Goal: Information Seeking & Learning: Learn about a topic

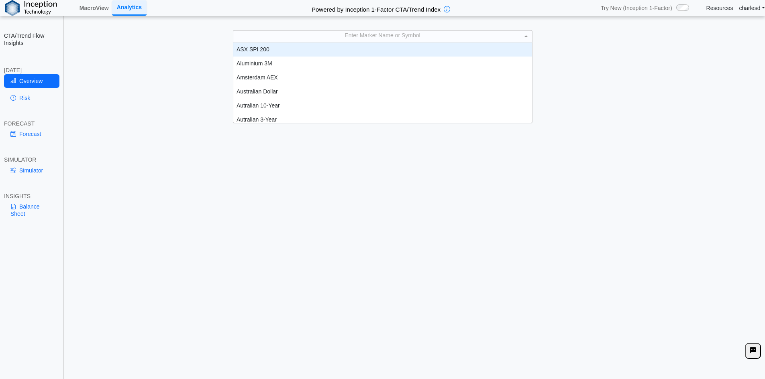
click at [317, 36] on div "Enter Market Name or Symbol" at bounding box center [382, 36] width 299 height 11
type input "***"
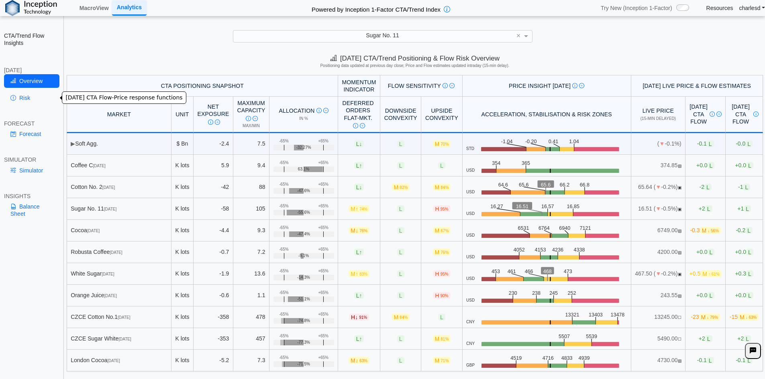
click at [23, 99] on link "Risk" at bounding box center [31, 98] width 55 height 14
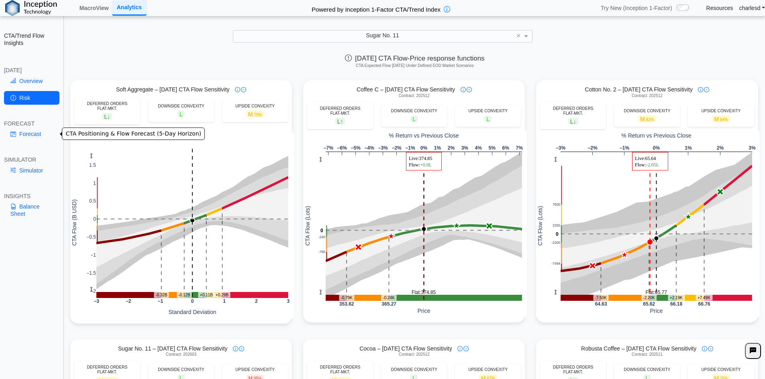
click at [29, 136] on link "Forecast" at bounding box center [31, 134] width 55 height 14
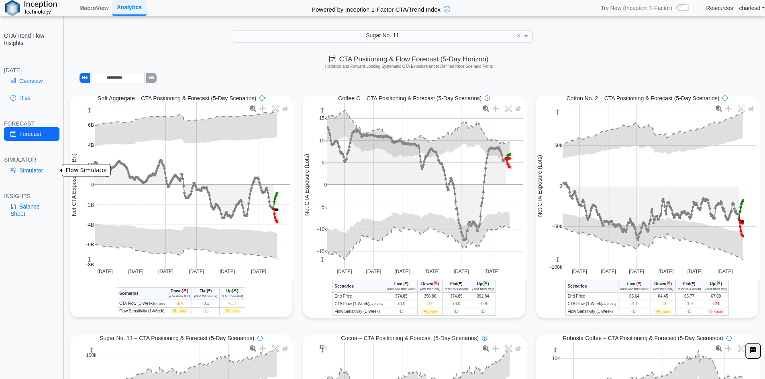
click at [29, 170] on link "Simulator" at bounding box center [31, 171] width 55 height 14
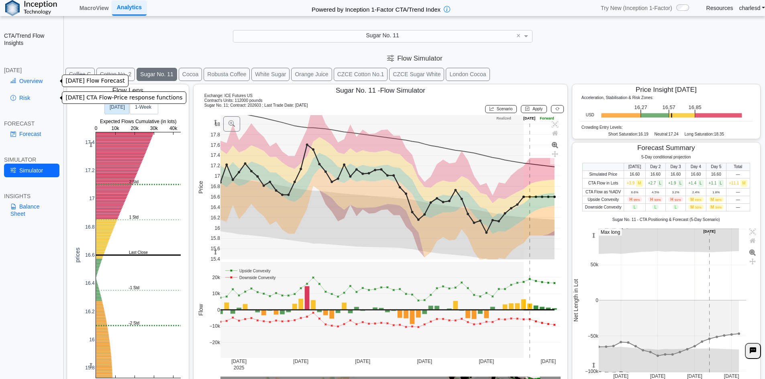
click at [35, 83] on link "Overview" at bounding box center [31, 81] width 55 height 14
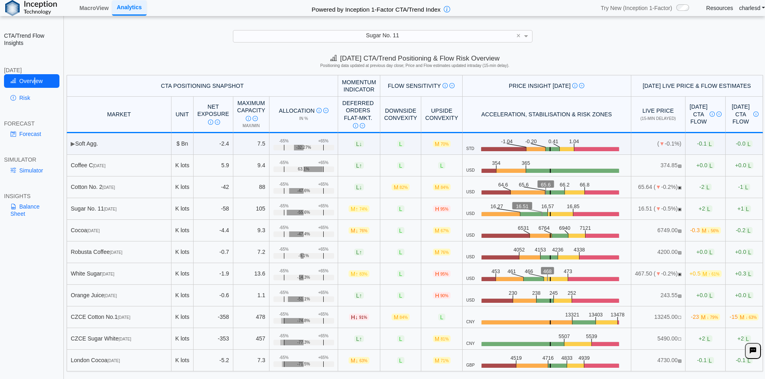
scroll to position [11, 0]
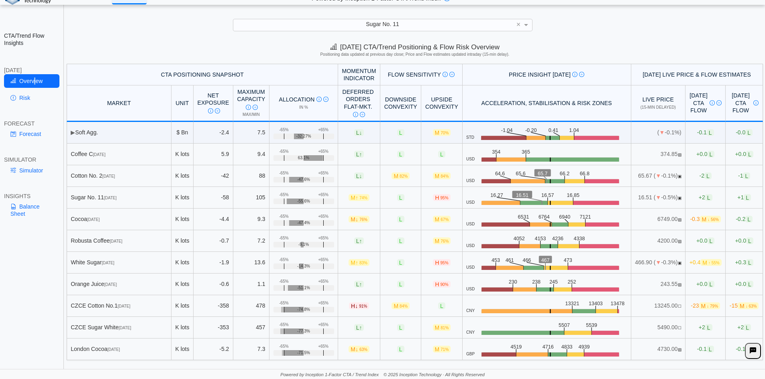
click at [393, 22] on span "Sugar No. 11" at bounding box center [382, 24] width 33 height 6
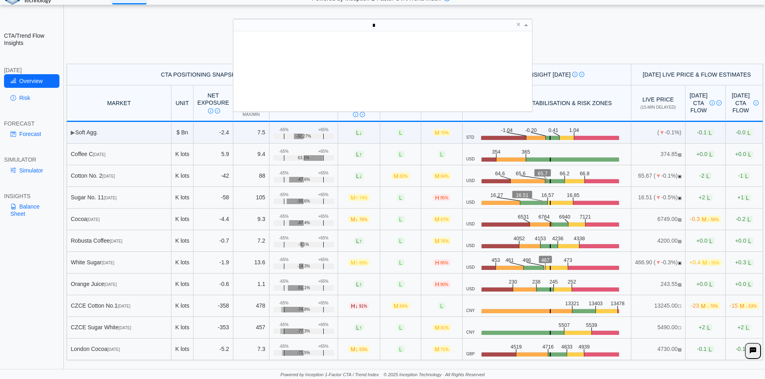
scroll to position [0, 0]
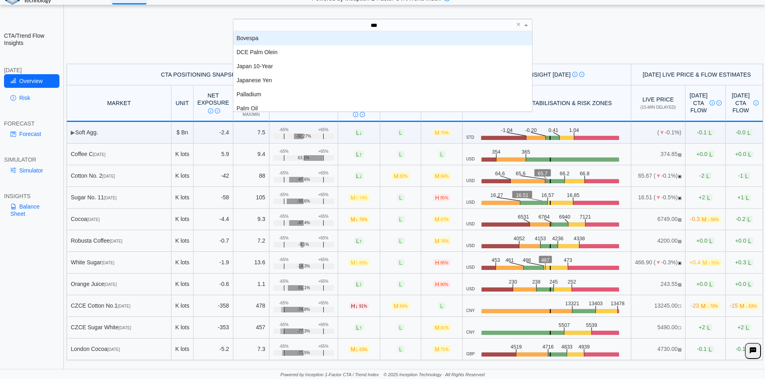
type input "****"
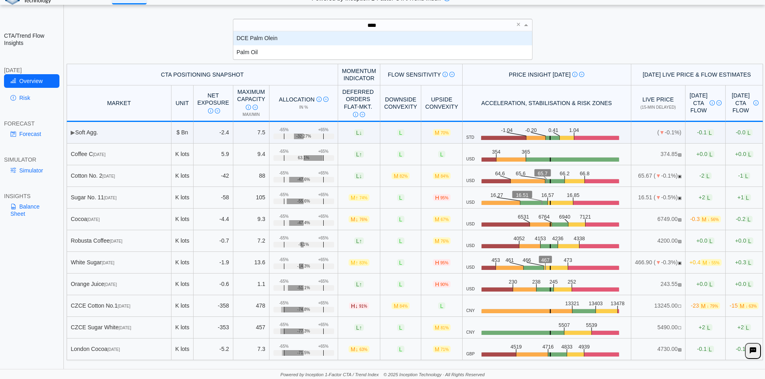
scroll to position [22, 293]
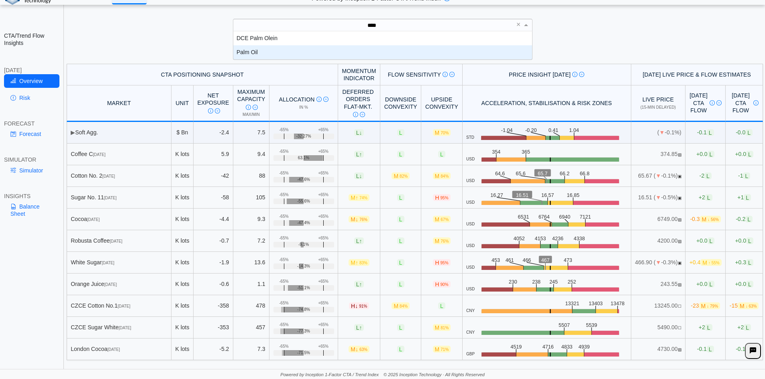
click at [279, 51] on div "Palm Oil" at bounding box center [382, 52] width 299 height 14
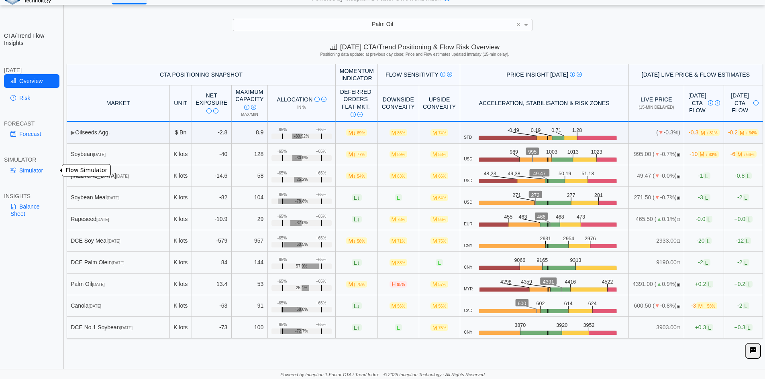
click at [29, 172] on link "Simulator" at bounding box center [31, 171] width 55 height 14
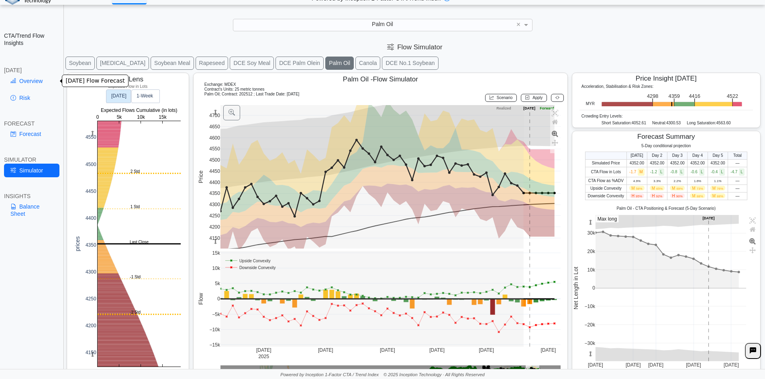
drag, startPoint x: 19, startPoint y: 83, endPoint x: 0, endPoint y: 95, distance: 22.4
click at [19, 83] on link "Overview" at bounding box center [31, 81] width 55 height 14
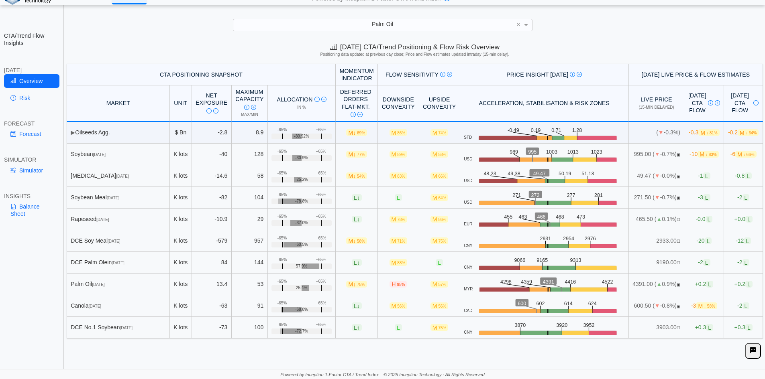
click at [356, 22] on div "Palm Oil" at bounding box center [382, 24] width 299 height 11
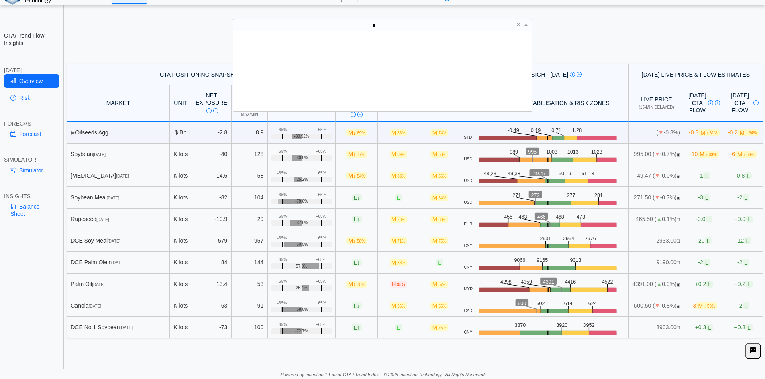
scroll to position [0, 0]
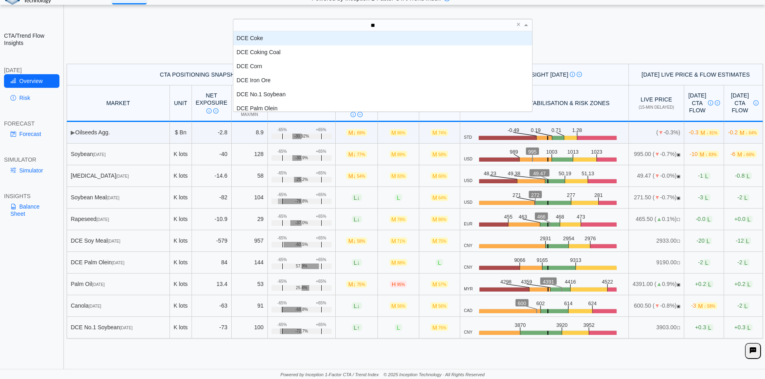
type input "***"
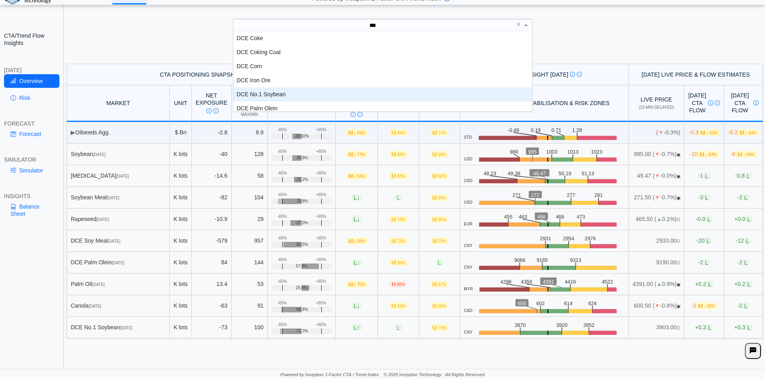
click at [278, 92] on div "DCE No.1 Soybean" at bounding box center [382, 95] width 299 height 14
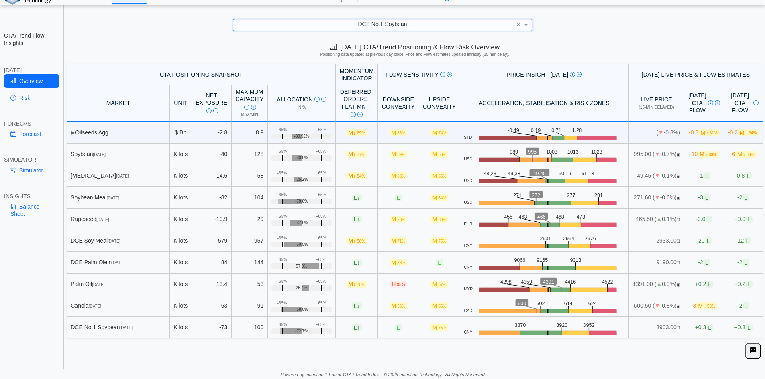
click at [371, 23] on div "DCE No.1 Soybean" at bounding box center [374, 24] width 282 height 11
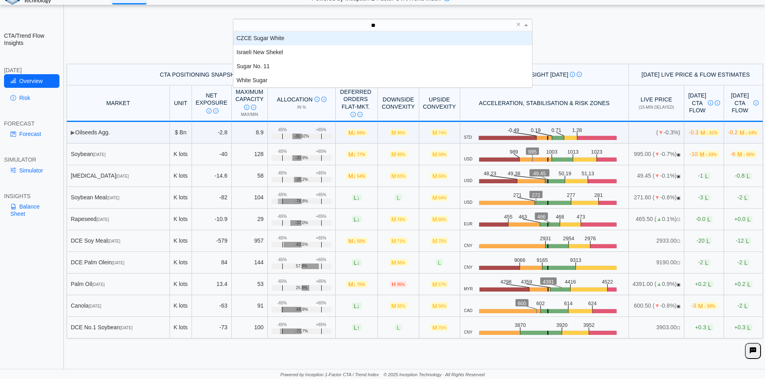
type input "***"
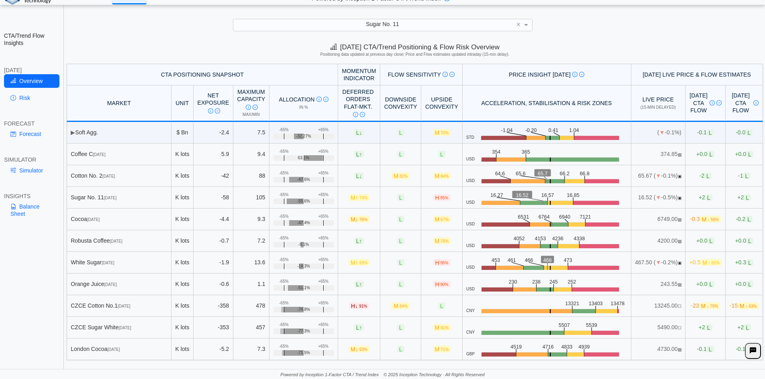
click at [162, 45] on div "Today's CTA/Trend Positioning & Flow Risk Overview Positioning data updated at …" at bounding box center [415, 51] width 700 height 24
click at [163, 44] on div "Today's CTA/Trend Positioning & Flow Risk Overview Positioning data updated at …" at bounding box center [415, 51] width 700 height 24
click at [624, 51] on div "Today's CTA/Trend Positioning & Flow Risk Overview Positioning data updated at …" at bounding box center [415, 51] width 700 height 24
click at [39, 287] on div "CTA/Trend Flow Insights [DATE] Overview Risk FORECAST Forecast SIMULATOR Simula…" at bounding box center [32, 189] width 64 height 379
click at [363, 27] on div "Sugar No. 11" at bounding box center [382, 24] width 299 height 11
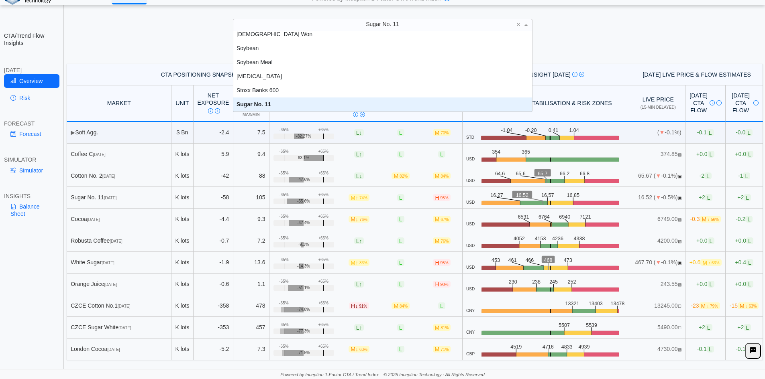
scroll to position [1490, 0]
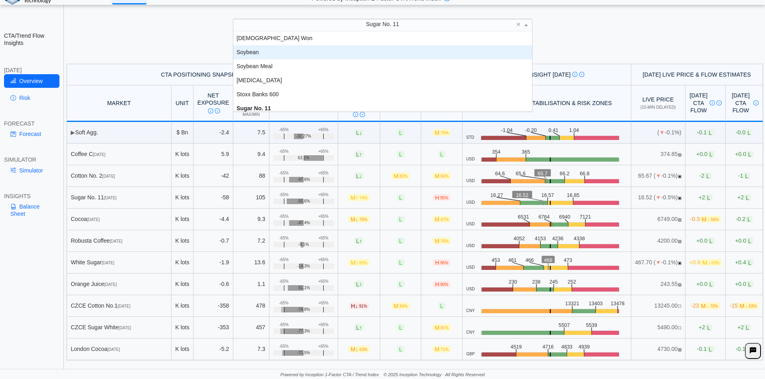
click at [183, 53] on h5 "Positioning data updated at previous day close; Price and Flow estimates update…" at bounding box center [414, 54] width 693 height 5
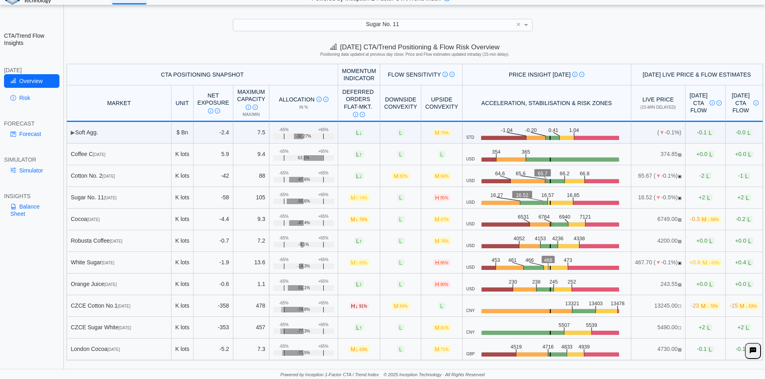
drag, startPoint x: 76, startPoint y: 132, endPoint x: 112, endPoint y: 132, distance: 35.3
click at [112, 132] on td "▶ Soft Agg." at bounding box center [119, 133] width 105 height 22
drag, startPoint x: 82, startPoint y: 199, endPoint x: 127, endPoint y: 194, distance: 45.6
click at [127, 194] on div "Sugar No. 11 Mar 26" at bounding box center [119, 197] width 96 height 7
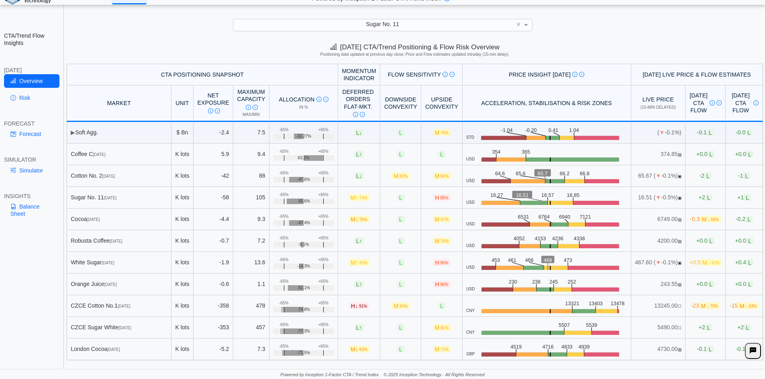
click at [116, 198] on span "[DATE]" at bounding box center [110, 198] width 12 height 4
drag, startPoint x: 83, startPoint y: 197, endPoint x: 133, endPoint y: 195, distance: 49.8
click at [133, 195] on div "Sugar No. 11 Mar 26" at bounding box center [119, 197] width 96 height 7
click at [93, 198] on div "Sugar No. 11 Mar 26" at bounding box center [119, 197] width 96 height 7
drag, startPoint x: 85, startPoint y: 199, endPoint x: 135, endPoint y: 198, distance: 50.6
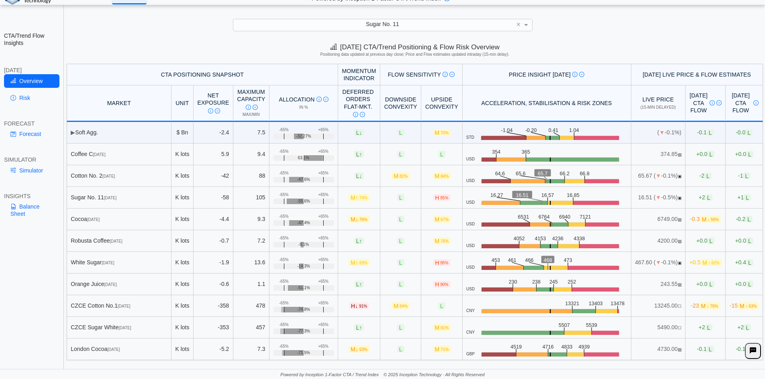
click at [135, 198] on div "Sugar No. 11 Mar 26" at bounding box center [119, 197] width 96 height 7
drag, startPoint x: 208, startPoint y: 198, endPoint x: 219, endPoint y: 197, distance: 11.2
click at [219, 197] on td "-58" at bounding box center [214, 198] width 40 height 22
click at [218, 197] on td "-58" at bounding box center [214, 198] width 40 height 22
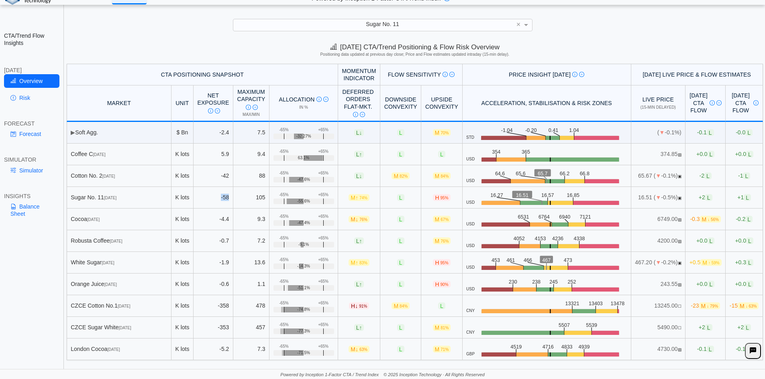
drag, startPoint x: 208, startPoint y: 198, endPoint x: 221, endPoint y: 197, distance: 13.3
click at [221, 197] on td "-58" at bounding box center [214, 198] width 40 height 22
click at [218, 198] on td "-58" at bounding box center [214, 198] width 40 height 22
drag, startPoint x: 333, startPoint y: 198, endPoint x: 350, endPoint y: 198, distance: 17.3
click at [350, 198] on span "M ↑ 74%" at bounding box center [358, 197] width 21 height 7
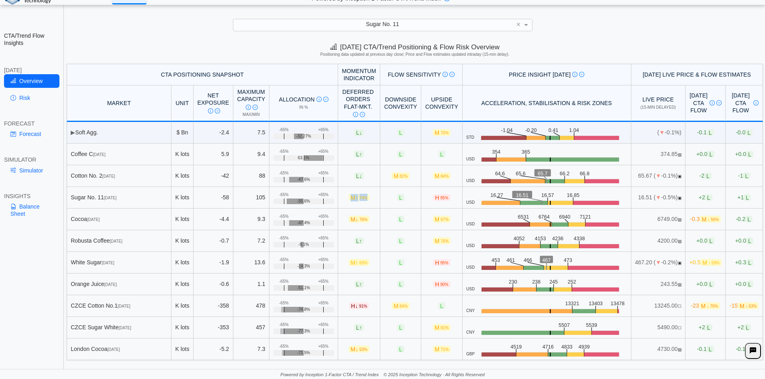
click at [350, 198] on span "M ↑ 74%" at bounding box center [358, 197] width 21 height 7
drag, startPoint x: 333, startPoint y: 198, endPoint x: 350, endPoint y: 198, distance: 16.5
click at [350, 198] on span "M ↑ 74%" at bounding box center [358, 197] width 21 height 7
drag, startPoint x: 333, startPoint y: 199, endPoint x: 349, endPoint y: 198, distance: 16.5
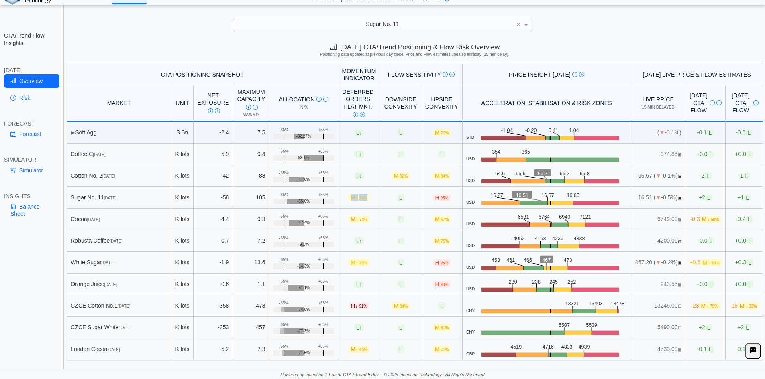
click at [349, 198] on span "M ↑ 74%" at bounding box center [358, 197] width 21 height 7
click at [359, 198] on span "74%" at bounding box center [363, 198] width 8 height 4
drag, startPoint x: 332, startPoint y: 198, endPoint x: 349, endPoint y: 198, distance: 17.7
click at [349, 198] on span "M ↑ 74%" at bounding box center [358, 197] width 21 height 7
click at [359, 198] on span "74%" at bounding box center [363, 198] width 8 height 4
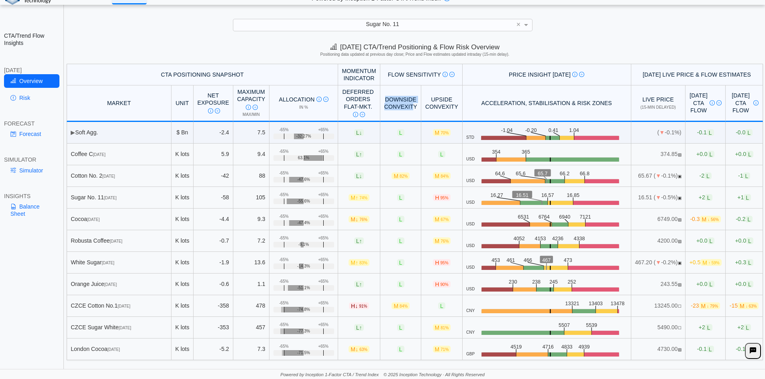
drag, startPoint x: 366, startPoint y: 98, endPoint x: 394, endPoint y: 108, distance: 30.1
click at [394, 108] on th "Downside Convexity" at bounding box center [400, 104] width 41 height 37
click at [421, 107] on th "Upside Convexity" at bounding box center [441, 104] width 41 height 37
drag, startPoint x: 404, startPoint y: 96, endPoint x: 435, endPoint y: 104, distance: 31.9
click at [435, 104] on th "Upside Convexity" at bounding box center [441, 104] width 41 height 37
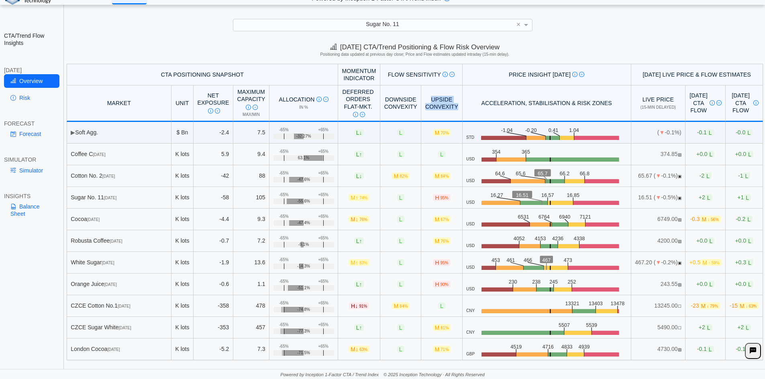
click at [432, 104] on th "Upside Convexity" at bounding box center [441, 104] width 41 height 37
drag, startPoint x: 411, startPoint y: 197, endPoint x: 426, endPoint y: 198, distance: 15.3
click at [433, 198] on span "H 95%" at bounding box center [441, 197] width 17 height 7
drag, startPoint x: 412, startPoint y: 199, endPoint x: 426, endPoint y: 196, distance: 15.0
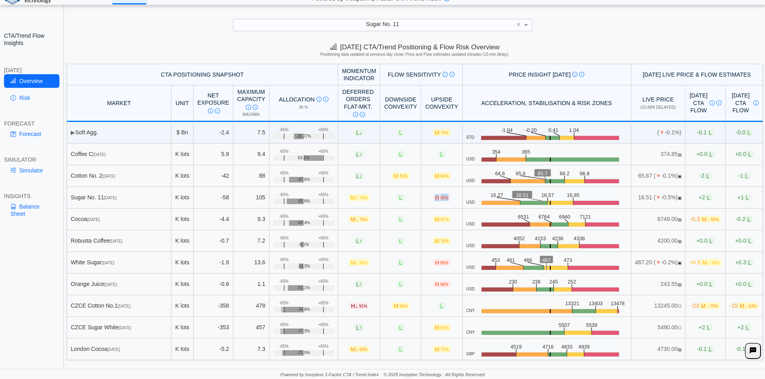
click at [433, 196] on span "H 95%" at bounding box center [441, 197] width 17 height 7
drag, startPoint x: 615, startPoint y: 199, endPoint x: 658, endPoint y: 198, distance: 43.4
click at [658, 198] on td "16.51 ( ▼ -0.5%) ▣" at bounding box center [658, 198] width 55 height 22
click at [631, 198] on td "16.51 ( ▼ -0.5%) ▣" at bounding box center [658, 198] width 55 height 22
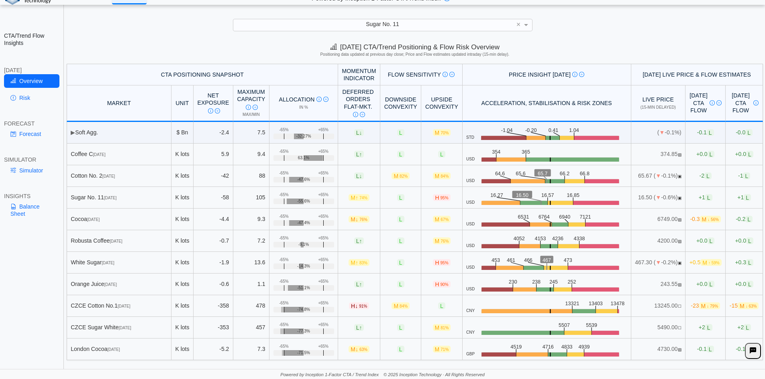
drag, startPoint x: 614, startPoint y: 196, endPoint x: 626, endPoint y: 198, distance: 11.8
click at [631, 198] on td "16.50 ( ▼ -0.6%) ▣" at bounding box center [658, 198] width 55 height 22
drag, startPoint x: 615, startPoint y: 198, endPoint x: 626, endPoint y: 198, distance: 11.2
click at [631, 198] on td "16.50 ( ▼ -0.6%) ▣" at bounding box center [658, 198] width 55 height 22
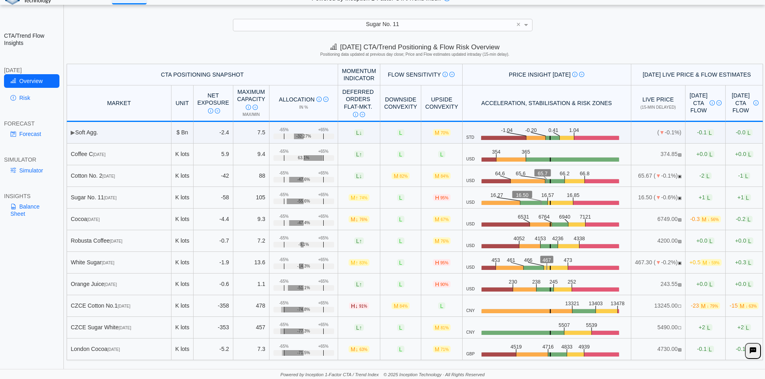
click at [631, 197] on td "16.50 ( ▼ -0.6%) ▣" at bounding box center [658, 198] width 55 height 22
click at [699, 198] on span "+1 L" at bounding box center [706, 197] width 14 height 7
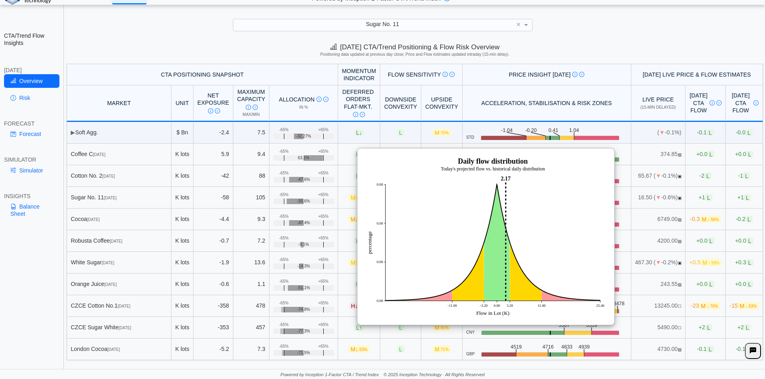
click at [699, 198] on span "+1 L" at bounding box center [706, 197] width 14 height 7
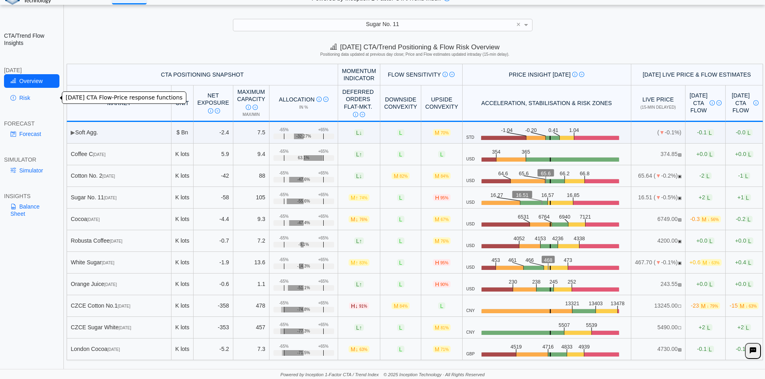
click at [27, 94] on link "Risk" at bounding box center [31, 98] width 55 height 14
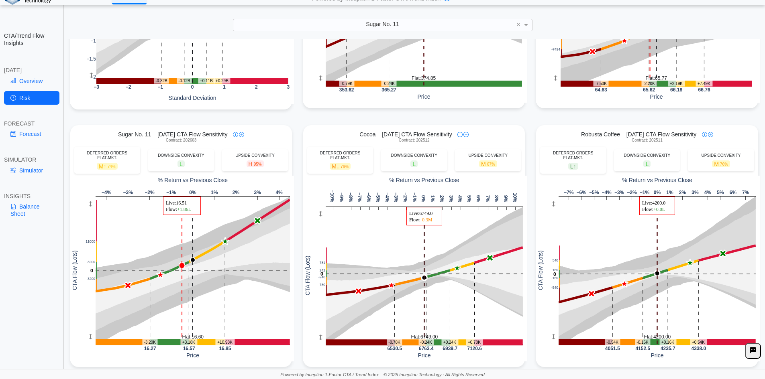
scroll to position [241, 0]
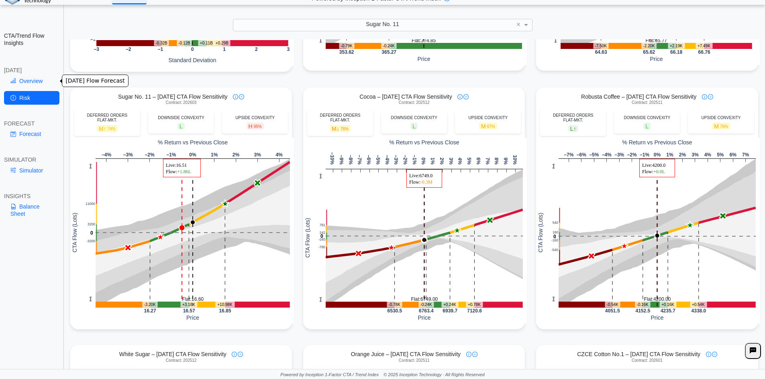
drag, startPoint x: 29, startPoint y: 73, endPoint x: 35, endPoint y: 78, distance: 8.0
click at [29, 73] on div "[DATE]" at bounding box center [31, 70] width 55 height 7
click at [37, 80] on link "Overview" at bounding box center [31, 81] width 55 height 14
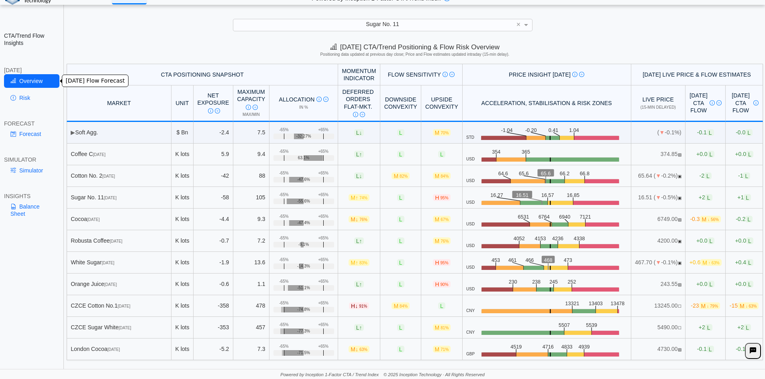
scroll to position [0, 0]
drag, startPoint x: 412, startPoint y: 198, endPoint x: 426, endPoint y: 198, distance: 14.1
click at [433, 198] on span "H 95%" at bounding box center [441, 197] width 17 height 7
drag, startPoint x: 210, startPoint y: 200, endPoint x: 218, endPoint y: 200, distance: 8.8
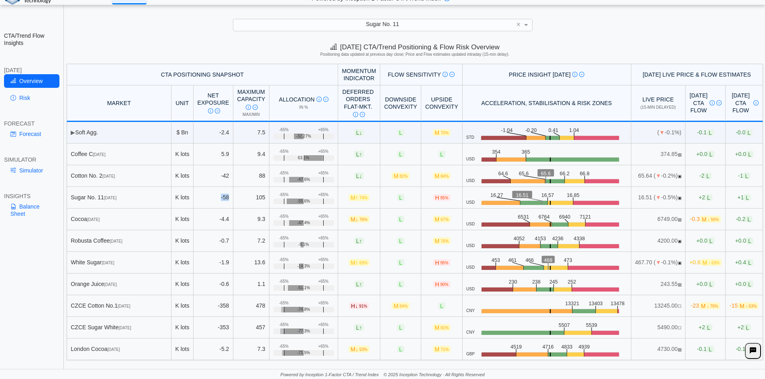
click at [218, 200] on td "-58" at bounding box center [214, 198] width 40 height 22
drag, startPoint x: 413, startPoint y: 199, endPoint x: 425, endPoint y: 199, distance: 12.0
click at [433, 199] on span "H 95%" at bounding box center [441, 197] width 17 height 7
click at [440, 199] on span "95%" at bounding box center [444, 198] width 8 height 4
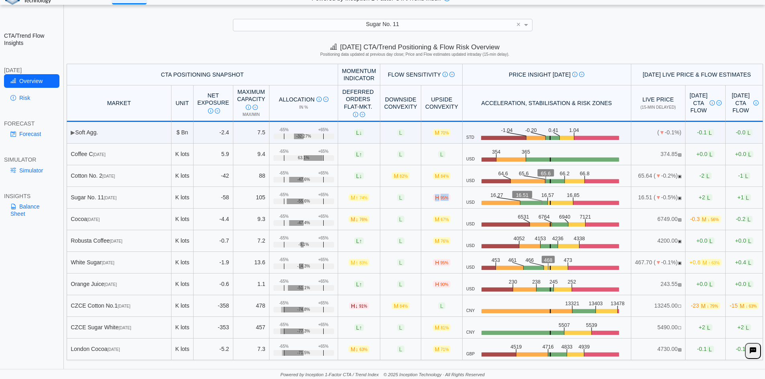
drag, startPoint x: 414, startPoint y: 197, endPoint x: 425, endPoint y: 200, distance: 11.5
click at [433, 200] on span "H 95%" at bounding box center [441, 197] width 17 height 7
click at [440, 200] on span "95%" at bounding box center [444, 198] width 8 height 4
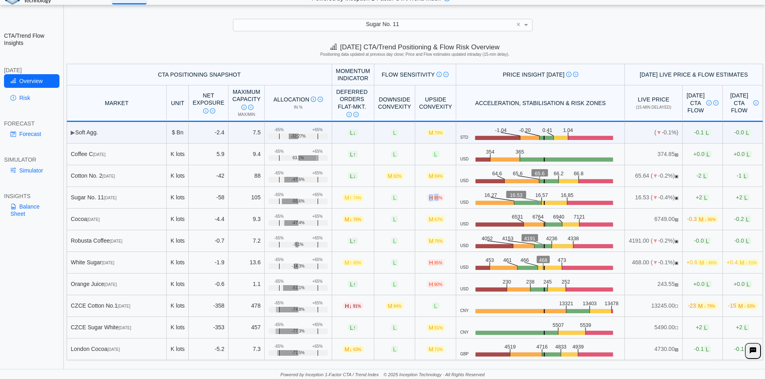
drag, startPoint x: 406, startPoint y: 199, endPoint x: 419, endPoint y: 199, distance: 13.2
click at [419, 199] on td "H 95%" at bounding box center [435, 198] width 41 height 22
click at [434, 199] on span "95%" at bounding box center [438, 198] width 8 height 4
click at [33, 171] on link "Simulator" at bounding box center [31, 171] width 55 height 14
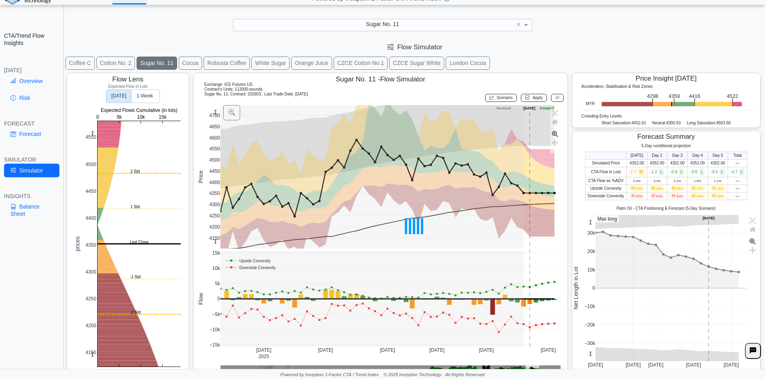
click at [24, 81] on link "Overview" at bounding box center [31, 81] width 55 height 14
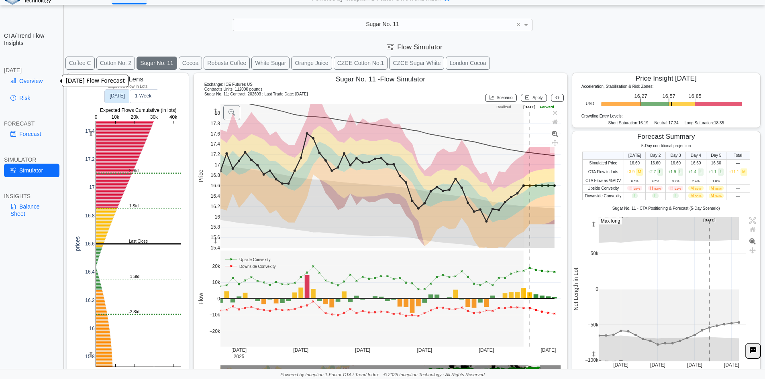
click at [24, 81] on link "Overview" at bounding box center [31, 81] width 55 height 14
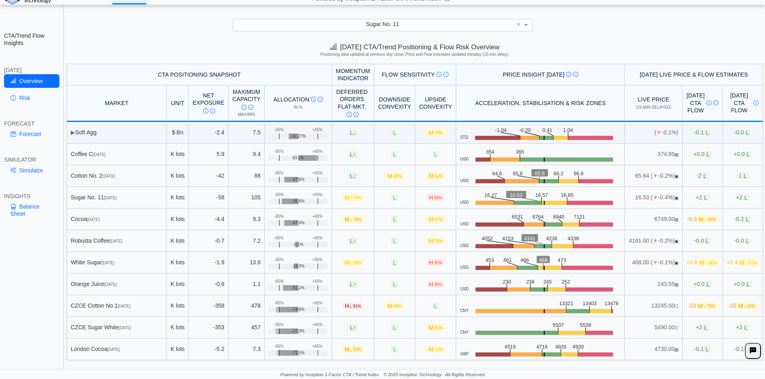
click at [626, 199] on td "16.53 ( ▼ -0.4%) ▣" at bounding box center [653, 198] width 57 height 22
click at [32, 170] on link "Simulator" at bounding box center [31, 171] width 55 height 14
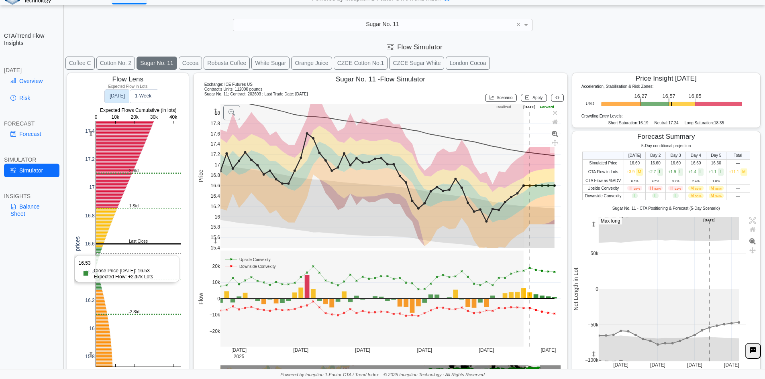
click at [104, 255] on rect at bounding box center [138, 244] width 85 height 246
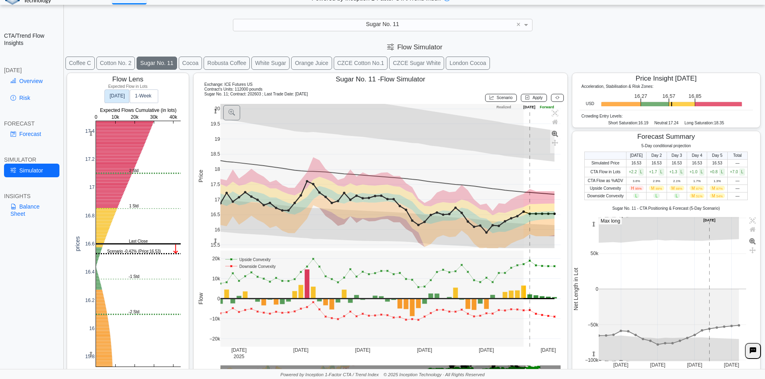
drag, startPoint x: 213, startPoint y: 112, endPoint x: 196, endPoint y: 172, distance: 62.8
click at [197, 172] on div "16 17 18 19 15.5 16.5 17.5 18.5 19.5 20 Jul 28 2025 Aug 11 Aug 25 Sep 8 Sep 22 …" at bounding box center [379, 240] width 364 height 273
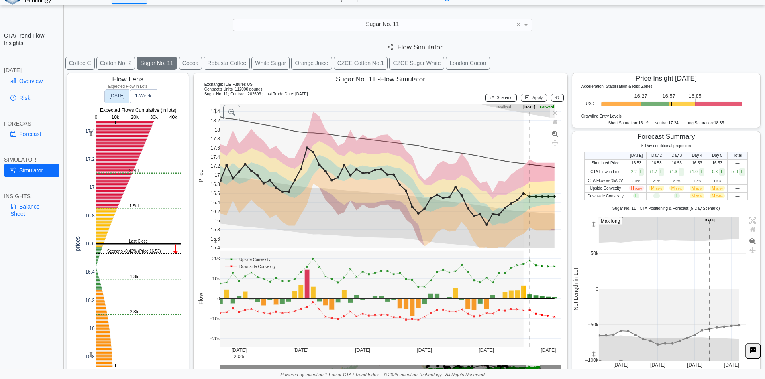
drag, startPoint x: 212, startPoint y: 110, endPoint x: 215, endPoint y: 83, distance: 27.8
click at [215, 83] on div "Sugar No. 11 - Flow Simulator Exchange: ICE Futures US Contract's Units: 112000…" at bounding box center [380, 226] width 375 height 307
click at [24, 135] on link "Forecast" at bounding box center [31, 134] width 55 height 14
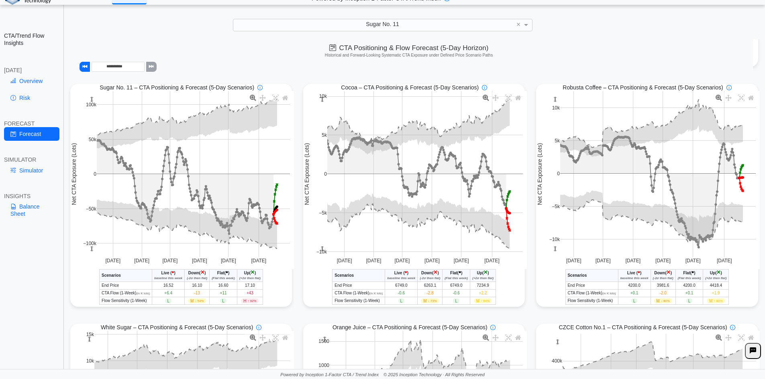
scroll to position [245, 0]
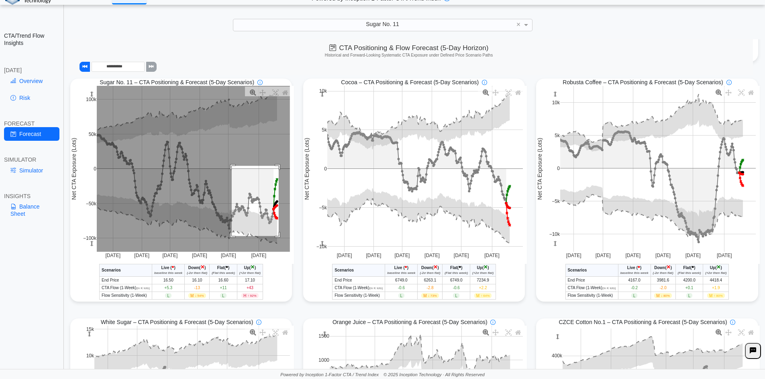
drag, startPoint x: 230, startPoint y: 167, endPoint x: 277, endPoint y: 238, distance: 84.5
click at [277, 238] on rect at bounding box center [193, 169] width 193 height 166
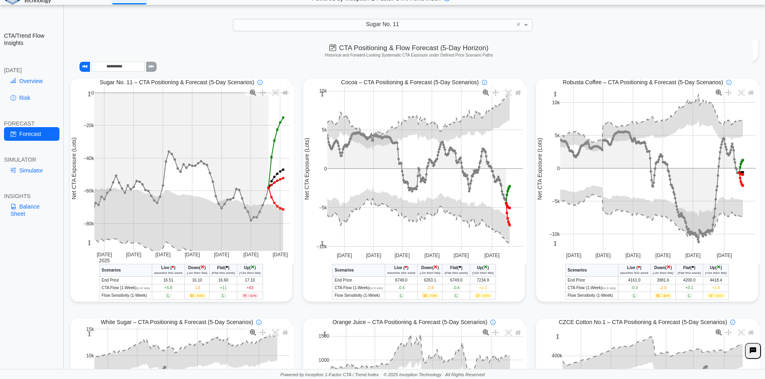
click at [37, 174] on link "Simulator" at bounding box center [31, 171] width 55 height 14
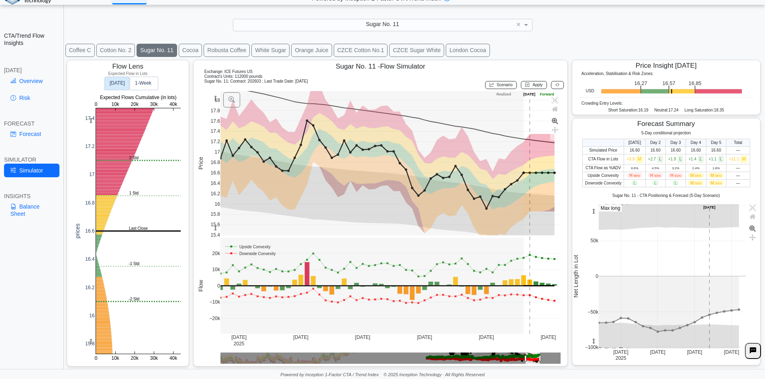
scroll to position [13, 0]
click at [106, 302] on rect at bounding box center [138, 231] width 85 height 246
click at [114, 301] on div at bounding box center [415, 213] width 700 height 311
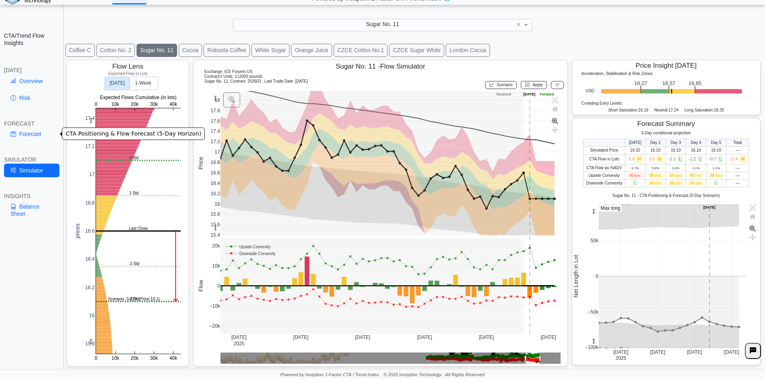
click at [40, 134] on link "Forecast" at bounding box center [31, 134] width 55 height 14
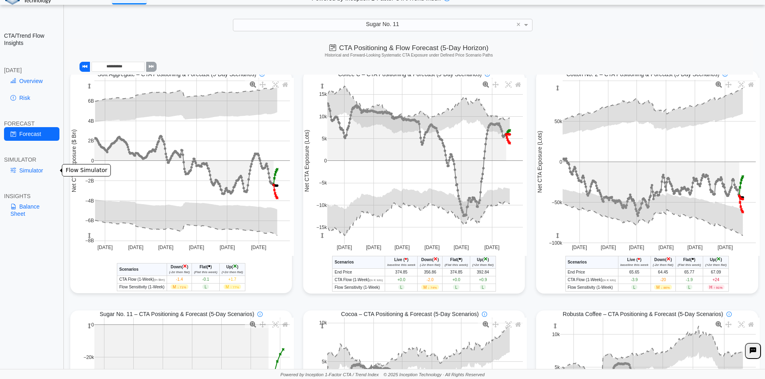
click at [29, 169] on link "Simulator" at bounding box center [31, 171] width 55 height 14
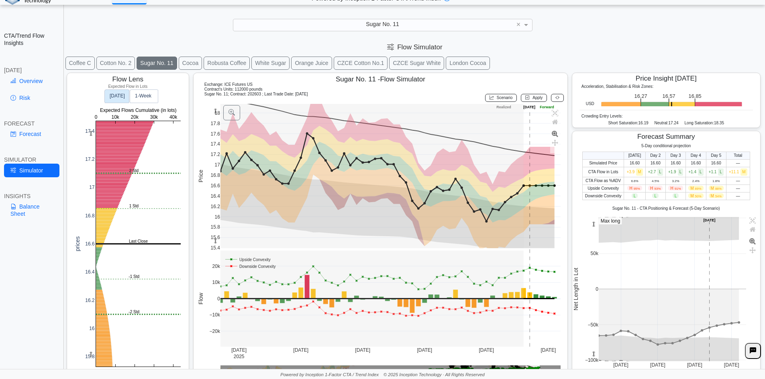
scroll to position [13, 0]
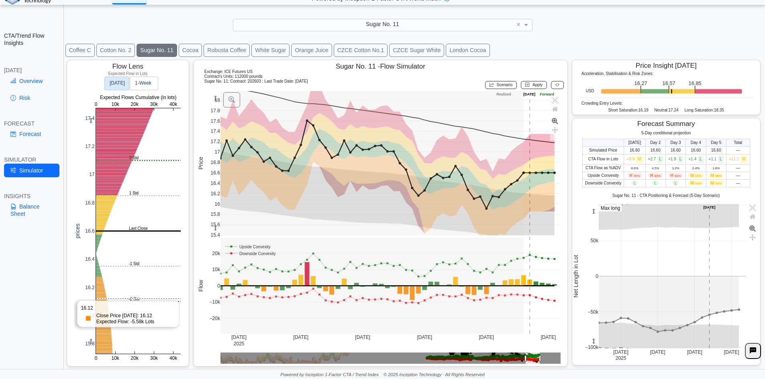
click at [121, 300] on rect at bounding box center [138, 231] width 85 height 246
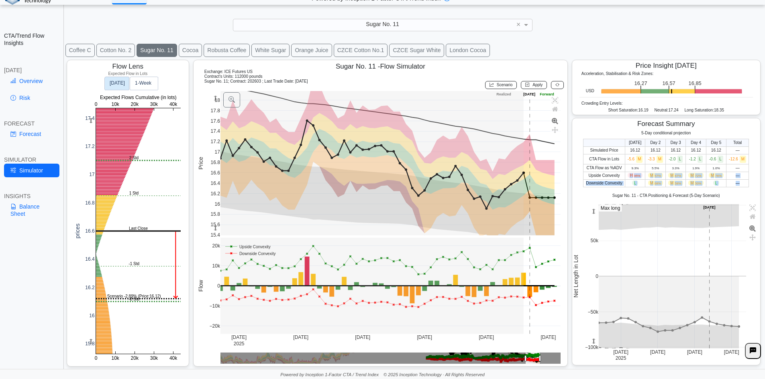
drag, startPoint x: 626, startPoint y: 176, endPoint x: 734, endPoint y: 185, distance: 108.0
click at [734, 185] on tbody "Simulated Price 16.12 16.12 16.12 16.12 16.12 — CTA Flow in Lots -5.6 M -3.3 M …" at bounding box center [665, 167] width 165 height 41
click at [735, 185] on td "—" at bounding box center [737, 183] width 22 height 8
drag, startPoint x: 583, startPoint y: 175, endPoint x: 737, endPoint y: 179, distance: 153.4
click at [737, 179] on tr "Upside Convexity H 95% M 57% M 67% M 72% M 76% —" at bounding box center [665, 176] width 165 height 8
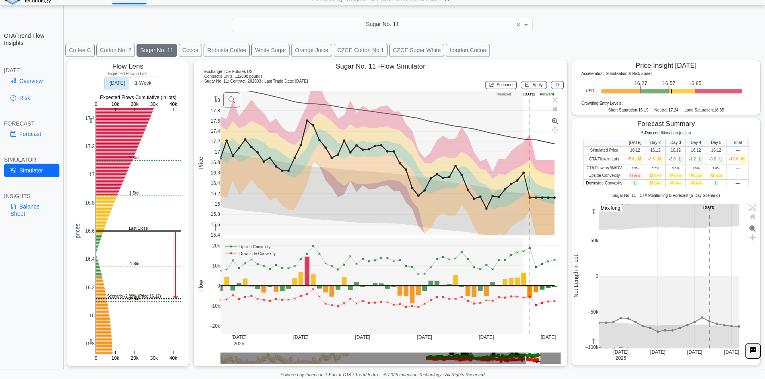
click at [737, 185] on td "—" at bounding box center [737, 183] width 22 height 8
click at [650, 173] on span "M 57%" at bounding box center [655, 175] width 15 height 5
click at [650, 174] on span "M 57%" at bounding box center [655, 175] width 15 height 5
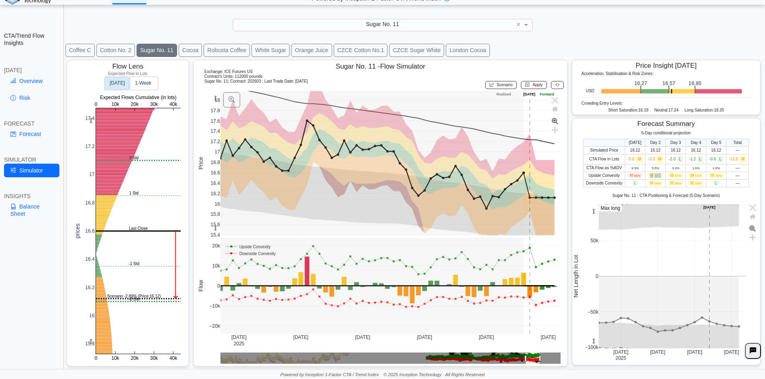
click at [650, 174] on span "M 57%" at bounding box center [655, 175] width 15 height 5
click at [650, 183] on span "M 68%" at bounding box center [655, 183] width 15 height 5
click at [649, 177] on span "M 57%" at bounding box center [655, 175] width 15 height 5
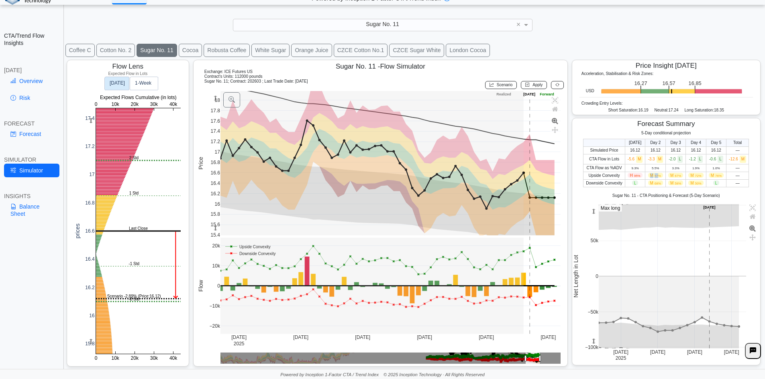
click at [649, 177] on span "M 57%" at bounding box center [655, 175] width 15 height 5
drag, startPoint x: 642, startPoint y: 174, endPoint x: 718, endPoint y: 183, distance: 76.9
click at [718, 183] on tbody "Simulated Price 16.12 16.12 16.12 16.12 16.12 — CTA Flow in Lots -5.6 M -3.3 M …" at bounding box center [665, 167] width 165 height 41
click at [718, 183] on td "L" at bounding box center [716, 183] width 20 height 8
click at [30, 135] on link "Forecast" at bounding box center [31, 134] width 55 height 14
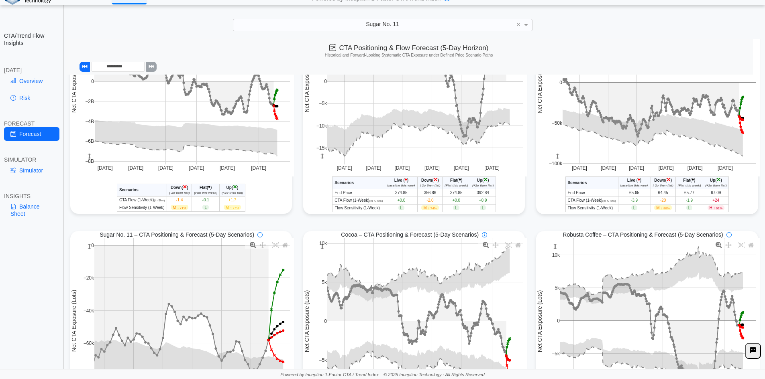
scroll to position [93, 0]
click at [30, 97] on link "Risk" at bounding box center [31, 98] width 55 height 14
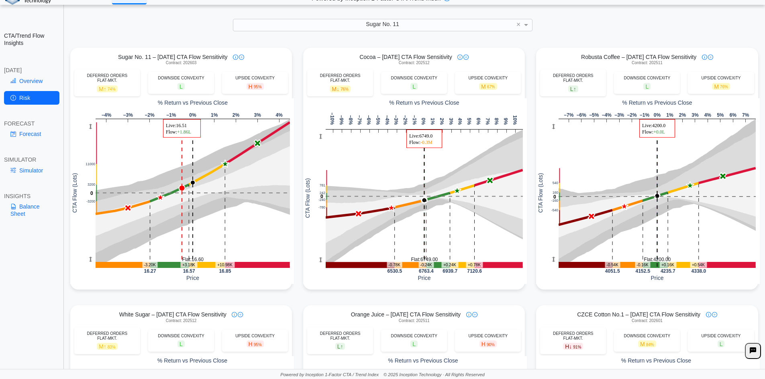
scroll to position [281, 0]
drag, startPoint x: 246, startPoint y: 86, endPoint x: 265, endPoint y: 89, distance: 19.1
click at [265, 89] on div "H 95%" at bounding box center [255, 85] width 58 height 7
click at [430, 24] on div "Sugar No. 11" at bounding box center [382, 24] width 299 height 11
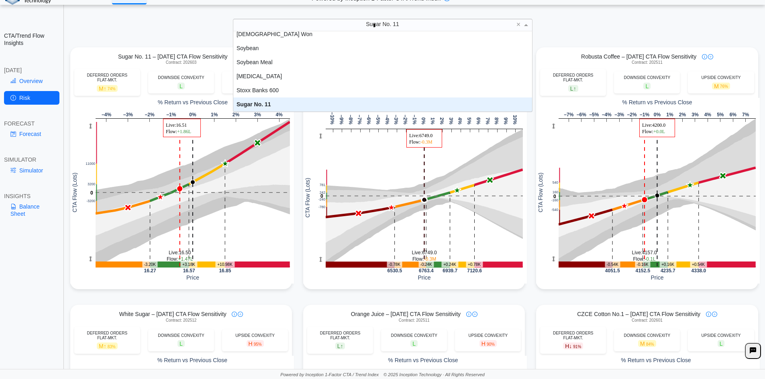
scroll to position [0, 0]
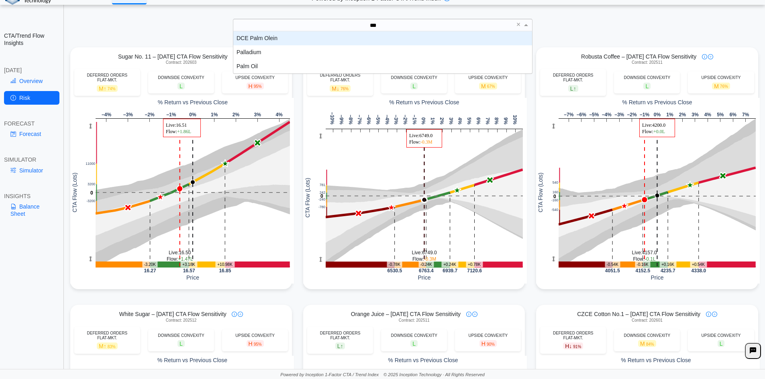
type input "****"
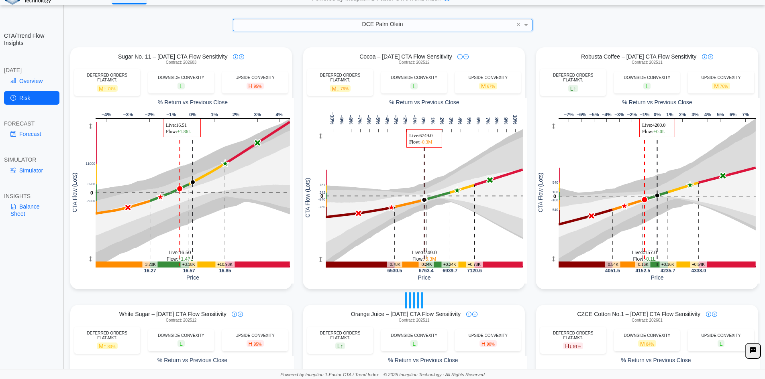
click at [37, 84] on link "Overview" at bounding box center [31, 81] width 55 height 14
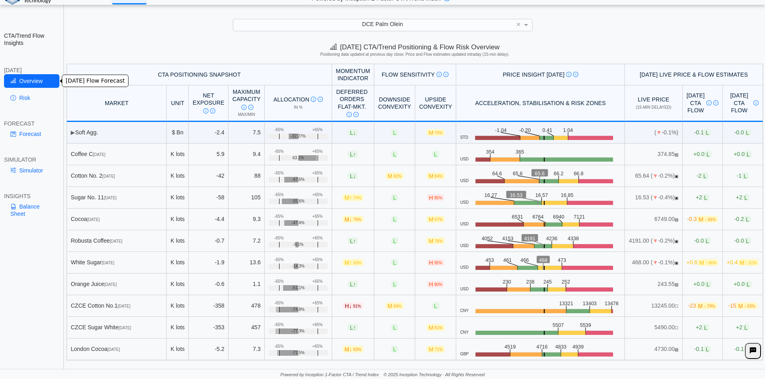
scroll to position [0, 0]
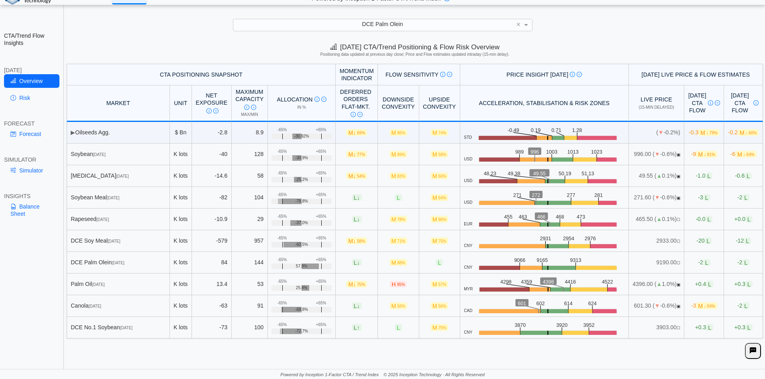
drag, startPoint x: 85, startPoint y: 265, endPoint x: 144, endPoint y: 265, distance: 58.6
click at [144, 265] on div "DCE Palm Olein Jan 26" at bounding box center [118, 262] width 95 height 7
click at [31, 169] on link "Simulator" at bounding box center [31, 171] width 55 height 14
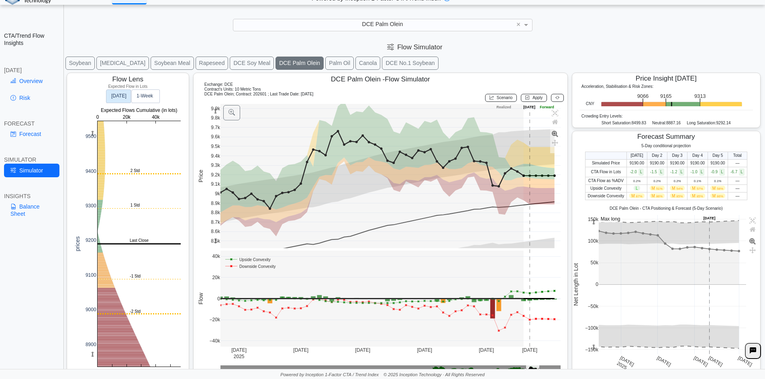
drag, startPoint x: 214, startPoint y: 242, endPoint x: 209, endPoint y: 227, distance: 15.5
click at [209, 227] on div "8.6k 8.7k 8.8k 8.9k 9k 9.1k 9.2k 9.3k 9.4k 9.5k 9.6k 9.7k 9.8k 9.9k 8.5k Jul 28…" at bounding box center [379, 240] width 364 height 273
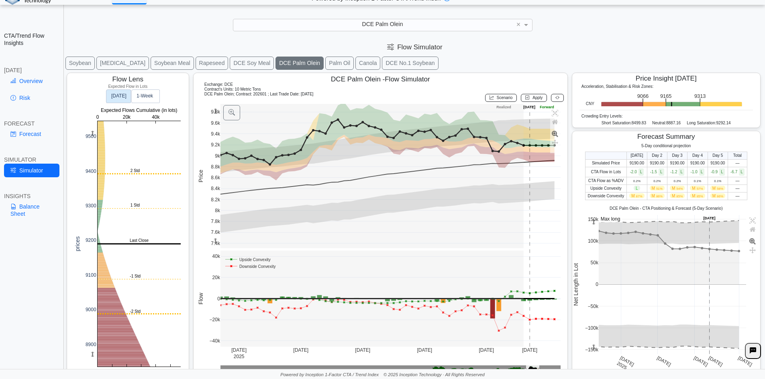
drag, startPoint x: 214, startPoint y: 241, endPoint x: 213, endPoint y: 180, distance: 61.0
click at [213, 180] on g at bounding box center [390, 176] width 357 height 161
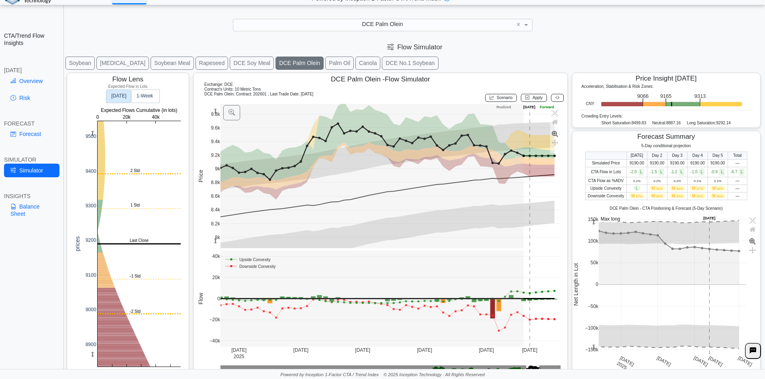
drag, startPoint x: 215, startPoint y: 241, endPoint x: 213, endPoint y: 261, distance: 20.2
click at [213, 261] on div "8.6k 8.8k 9k 9.2k 9.4k 9.6k 9.8k 8.4k 8.2k 8k Jul 28 2025 Aug 11 Aug 25 Sep 8 S…" at bounding box center [379, 240] width 364 height 273
click at [123, 280] on rect at bounding box center [139, 244] width 83 height 246
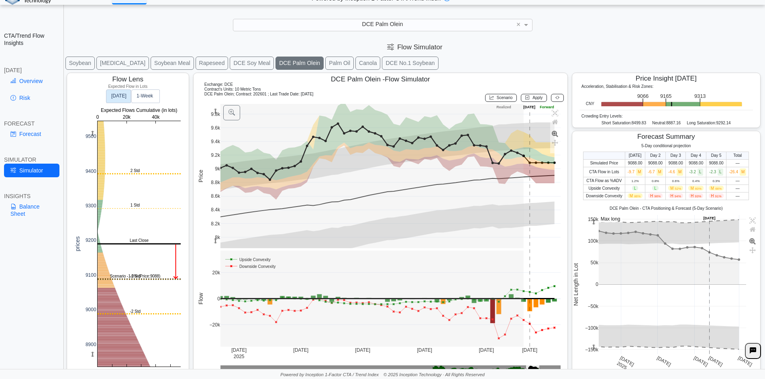
click at [325, 63] on button "Palm Oil" at bounding box center [339, 63] width 29 height 13
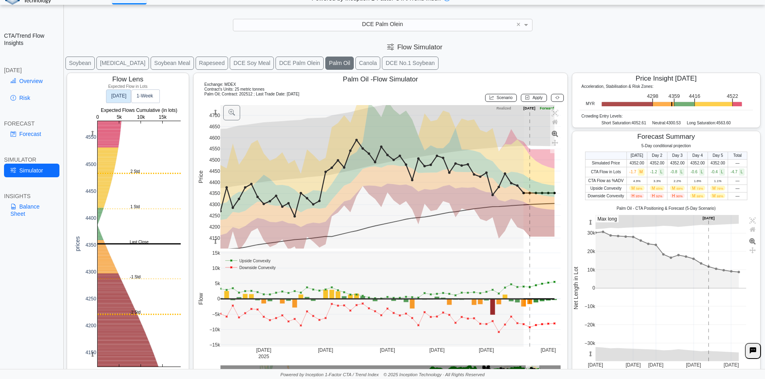
scroll to position [13, 0]
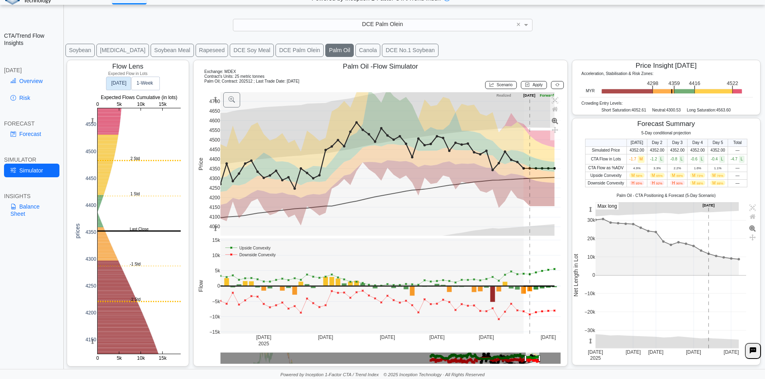
drag, startPoint x: 215, startPoint y: 228, endPoint x: 212, endPoint y: 209, distance: 19.5
click at [212, 209] on g at bounding box center [390, 164] width 357 height 160
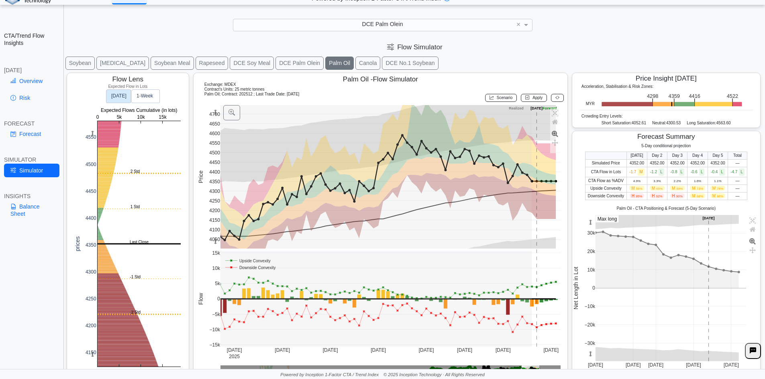
scroll to position [13, 0]
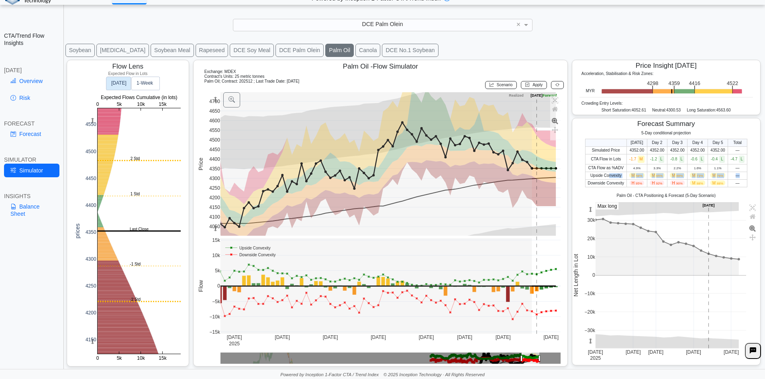
drag, startPoint x: 604, startPoint y: 176, endPoint x: 734, endPoint y: 176, distance: 130.1
click at [734, 176] on tr "Upside Convexity M 58% M 65% M 69% M 73% M 76% —" at bounding box center [666, 176] width 162 height 8
click at [735, 175] on td "—" at bounding box center [737, 176] width 19 height 8
drag, startPoint x: 584, startPoint y: 184, endPoint x: 656, endPoint y: 184, distance: 71.9
click at [656, 184] on tr "Downside Convexity H 95% H 92% H 90% M 88% M 88% —" at bounding box center [666, 183] width 162 height 8
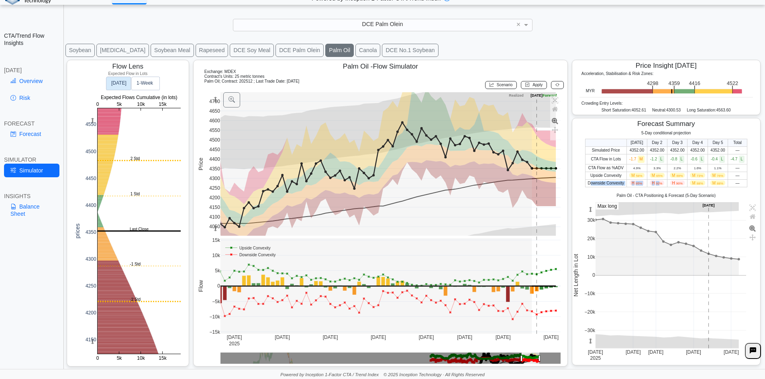
click at [656, 184] on span "92%" at bounding box center [659, 184] width 6 height 4
drag, startPoint x: 628, startPoint y: 185, endPoint x: 679, endPoint y: 185, distance: 50.6
click at [676, 185] on tr "Downside Convexity H 95% H 92% H 90% M 88% M 88% —" at bounding box center [666, 183] width 162 height 8
click at [679, 185] on span "H 90%" at bounding box center [677, 183] width 14 height 5
drag, startPoint x: 584, startPoint y: 185, endPoint x: 699, endPoint y: 182, distance: 115.7
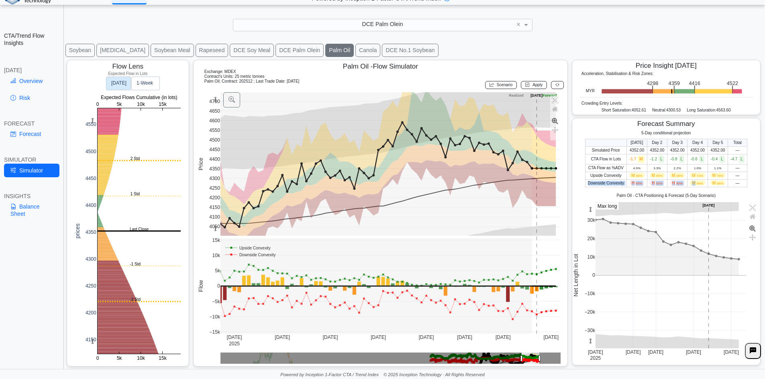
click at [699, 182] on tr "Downside Convexity H 95% H 92% H 90% M 88% M 88% —" at bounding box center [666, 183] width 162 height 8
click at [700, 182] on span "M 88%" at bounding box center [697, 183] width 15 height 5
drag, startPoint x: 628, startPoint y: 184, endPoint x: 644, endPoint y: 186, distance: 15.8
click at [644, 186] on tr "Downside Convexity H 95% H 92% H 90% M 88% M 88% —" at bounding box center [666, 183] width 162 height 8
click at [647, 186] on td "H 92%" at bounding box center [657, 183] width 20 height 8
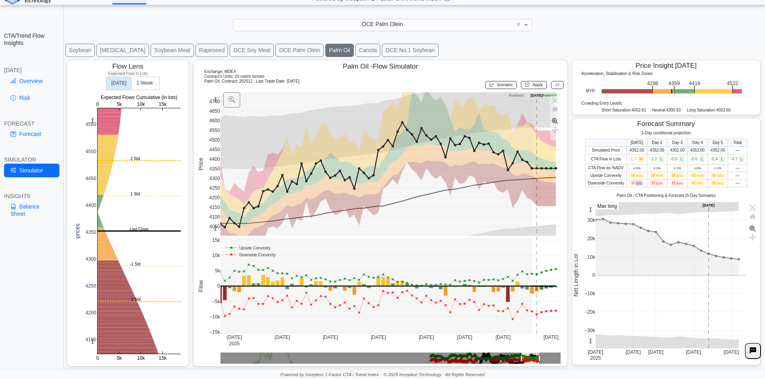
drag, startPoint x: 631, startPoint y: 185, endPoint x: 640, endPoint y: 185, distance: 9.6
click at [640, 185] on td "H 95%" at bounding box center [637, 183] width 20 height 8
drag, startPoint x: 589, startPoint y: 184, endPoint x: 658, endPoint y: 184, distance: 69.1
click at [658, 184] on tr "Downside Convexity H 95% H 92% H 90% M 88% M 88% —" at bounding box center [666, 183] width 162 height 8
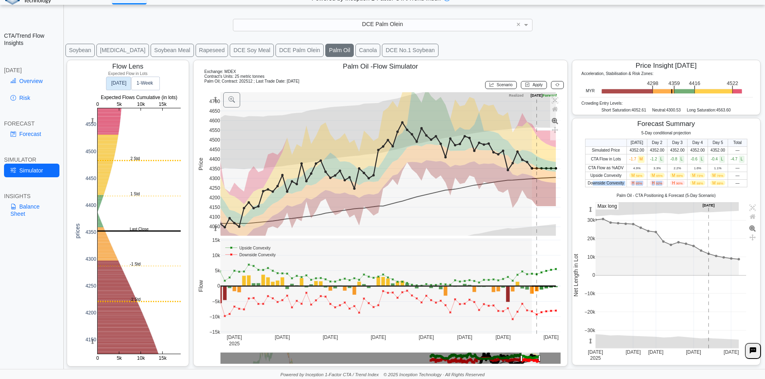
drag, startPoint x: 658, startPoint y: 184, endPoint x: 643, endPoint y: 184, distance: 14.9
click at [659, 184] on span "H 92%" at bounding box center [657, 183] width 14 height 5
click at [630, 183] on span "H 95%" at bounding box center [637, 183] width 14 height 5
click at [278, 51] on button "DCE Palm Olein" at bounding box center [299, 50] width 48 height 13
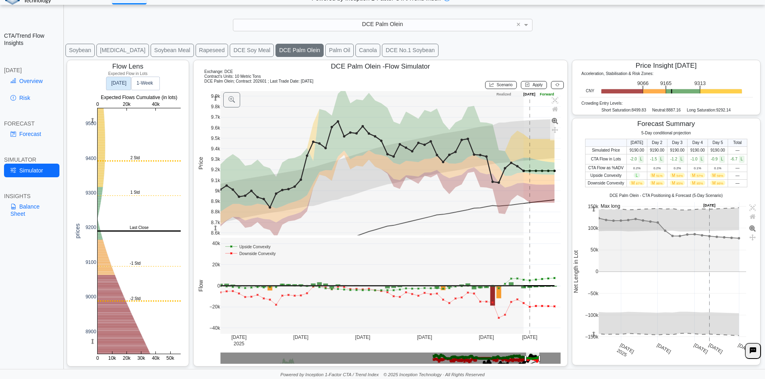
drag, startPoint x: 328, startPoint y: 65, endPoint x: 442, endPoint y: 67, distance: 113.6
click at [442, 67] on div "DCE Palm Olein - Flow Simulator" at bounding box center [380, 67] width 363 height 10
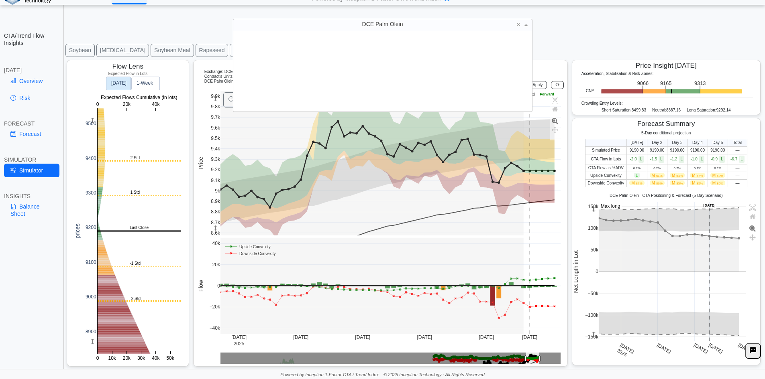
click at [387, 24] on span "DCE Palm Olein" at bounding box center [382, 24] width 41 height 6
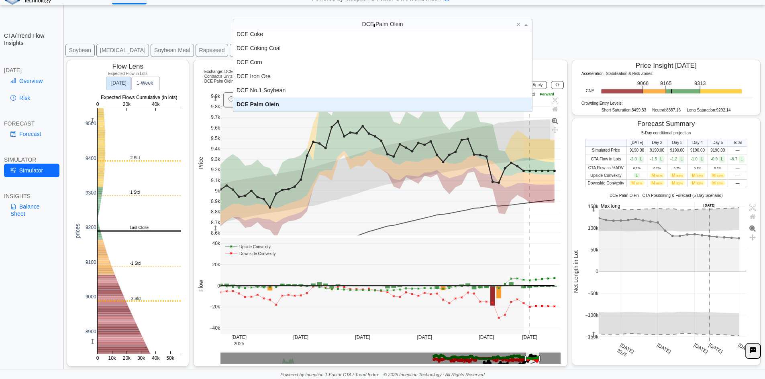
type input "**"
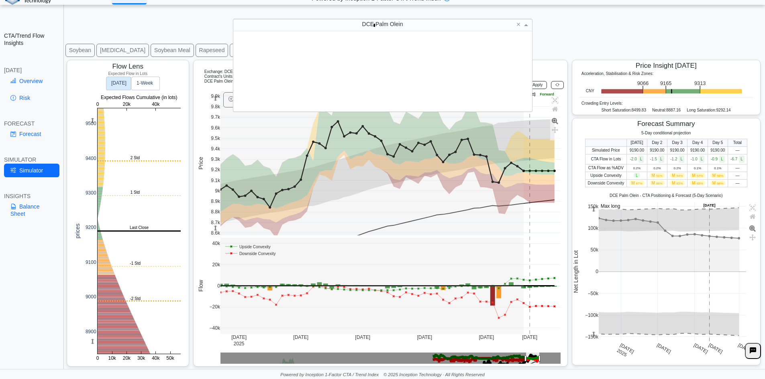
scroll to position [50, 293]
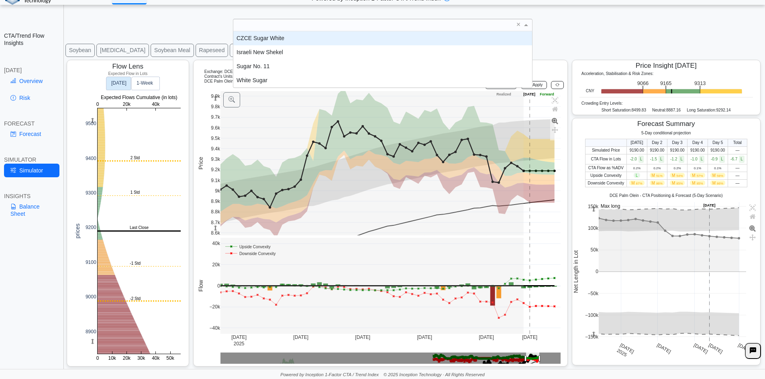
click at [181, 15] on div "**********" at bounding box center [382, 184] width 765 height 391
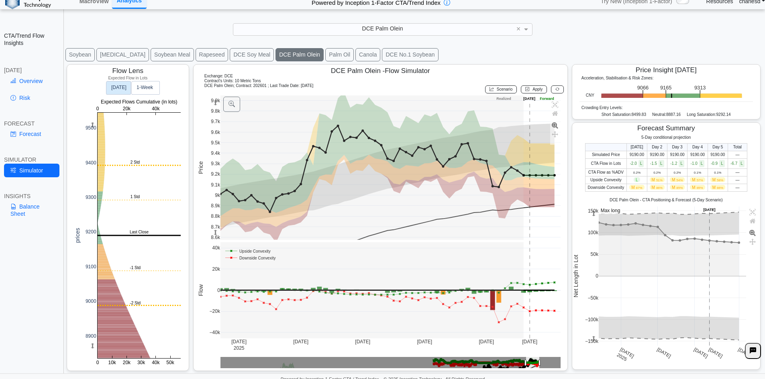
scroll to position [0, 0]
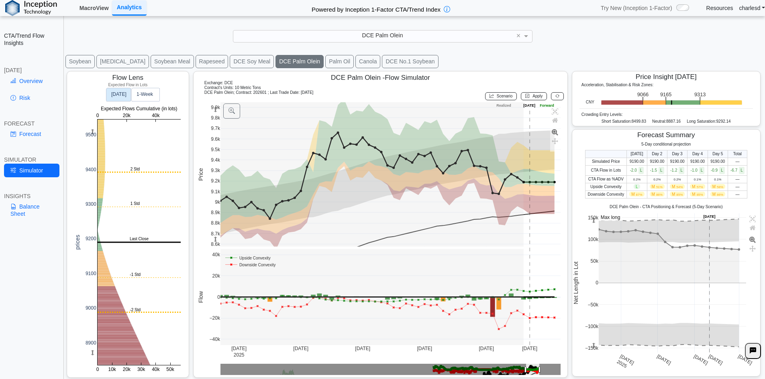
click at [77, 3] on link "MacroView" at bounding box center [94, 8] width 36 height 14
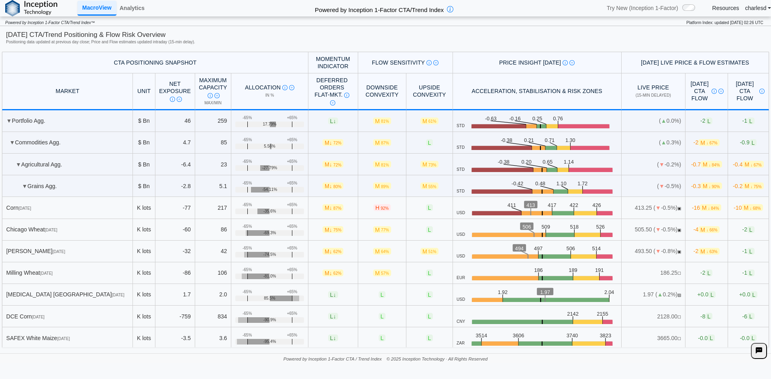
scroll to position [281, 0]
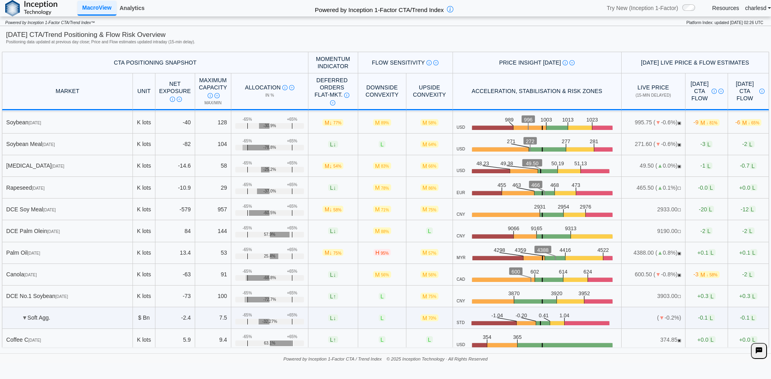
click at [137, 9] on link "Analytics" at bounding box center [131, 8] width 31 height 14
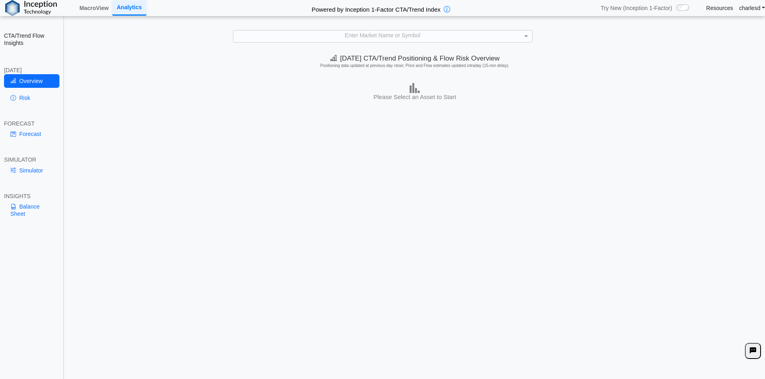
click at [309, 33] on div "Enter Market Name or Symbol" at bounding box center [382, 36] width 299 height 11
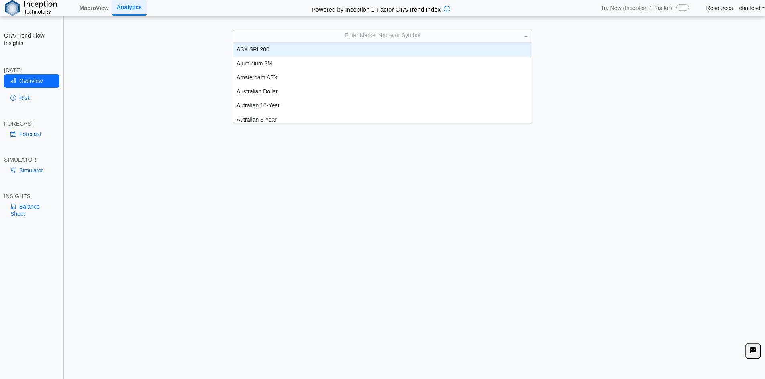
scroll to position [6, 6]
type input "***"
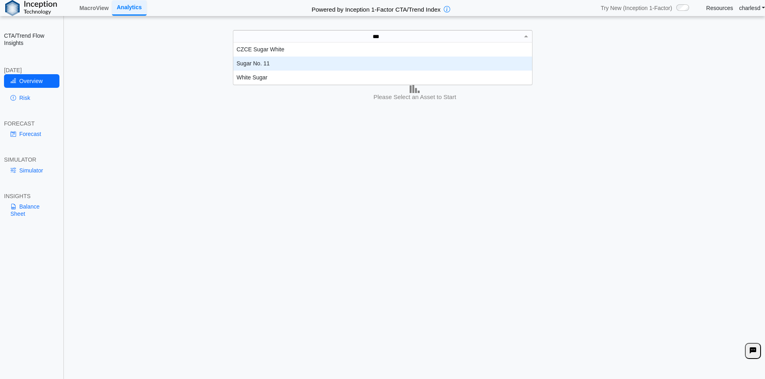
click at [265, 66] on div "Sugar No. 11" at bounding box center [382, 64] width 299 height 14
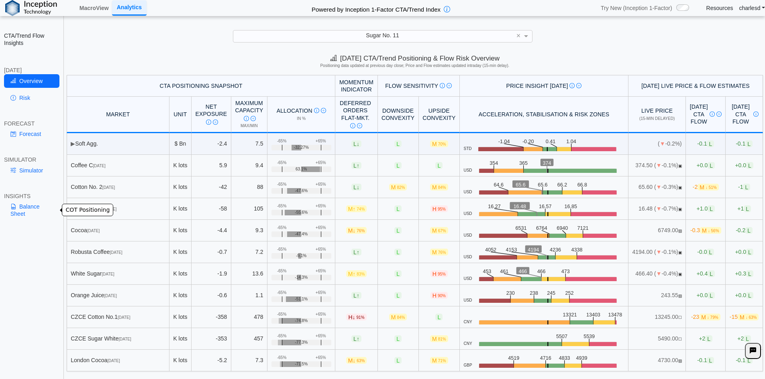
click at [19, 212] on link "Balance Sheet" at bounding box center [31, 210] width 55 height 21
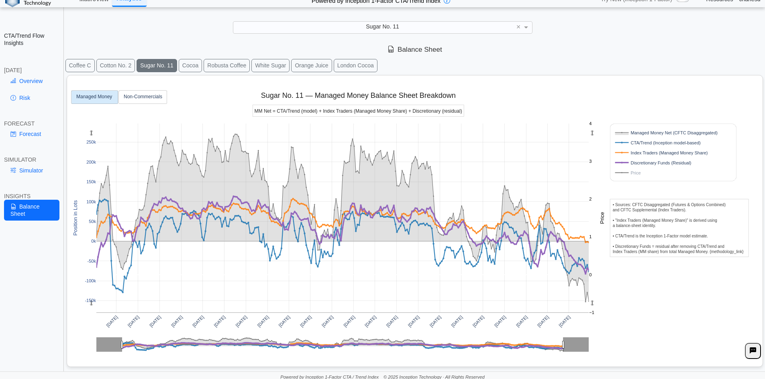
scroll to position [11, 0]
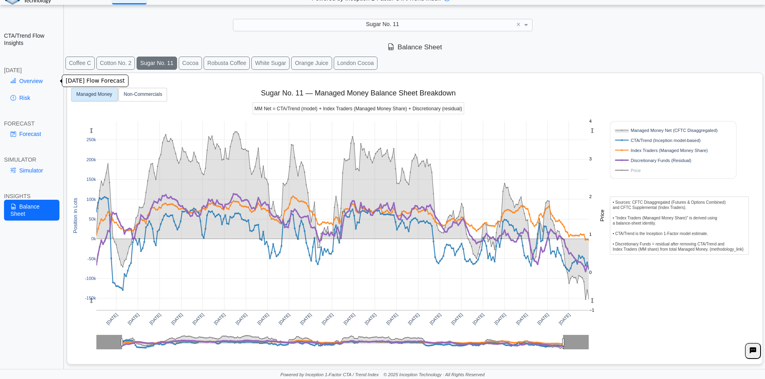
click at [31, 81] on link "Overview" at bounding box center [31, 81] width 55 height 14
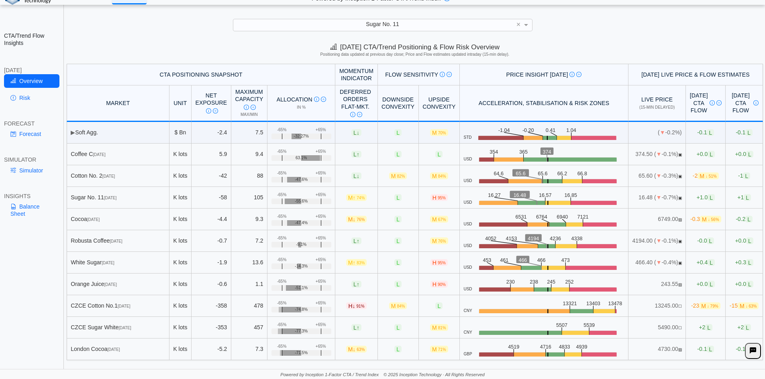
click at [430, 200] on span "H 95%" at bounding box center [438, 197] width 17 height 7
click at [30, 171] on link "Simulator" at bounding box center [31, 171] width 55 height 14
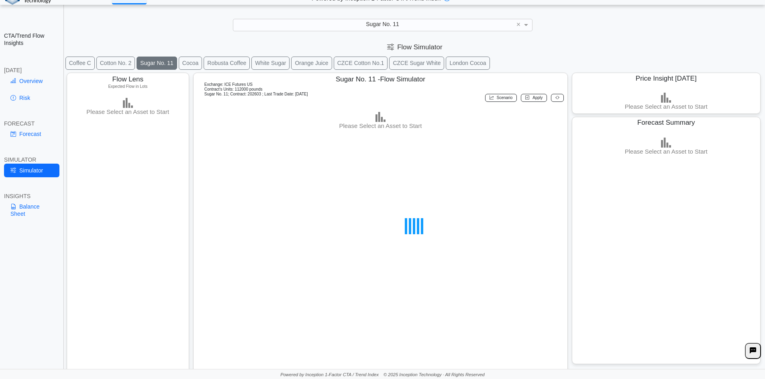
click at [26, 212] on link "Balance Sheet" at bounding box center [31, 210] width 55 height 21
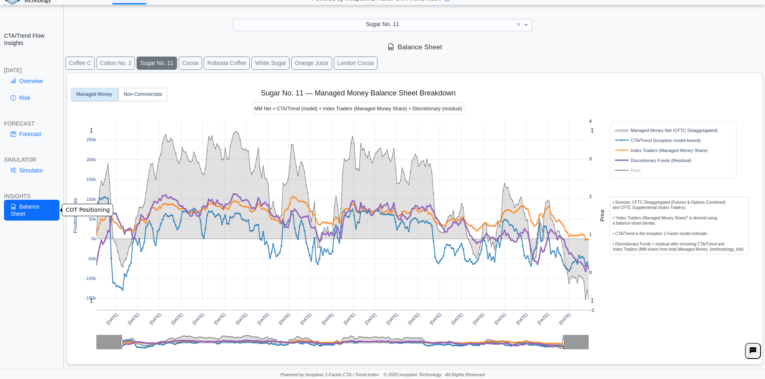
click at [20, 211] on link "Balance Sheet" at bounding box center [31, 210] width 55 height 21
click at [35, 77] on link "Overview" at bounding box center [31, 81] width 55 height 14
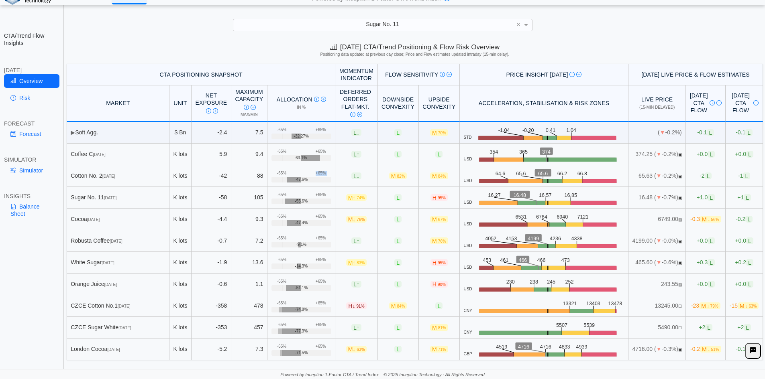
drag, startPoint x: 269, startPoint y: 174, endPoint x: 278, endPoint y: 174, distance: 8.8
click at [278, 174] on td "+65% -65% -47.6%" at bounding box center [301, 176] width 68 height 22
click at [277, 174] on div "-65%" at bounding box center [281, 173] width 9 height 5
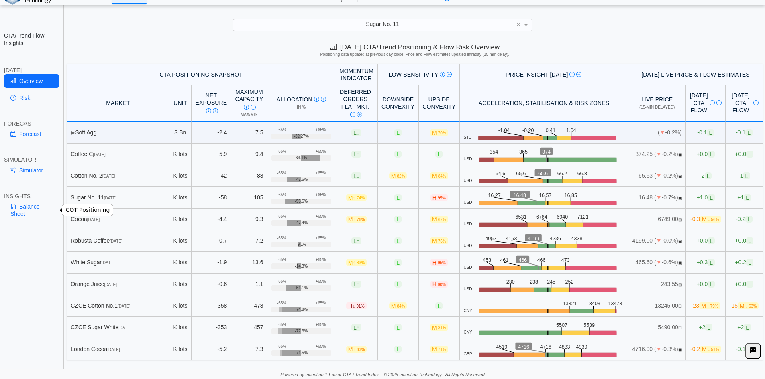
click at [22, 210] on link "Balance Sheet" at bounding box center [31, 210] width 55 height 21
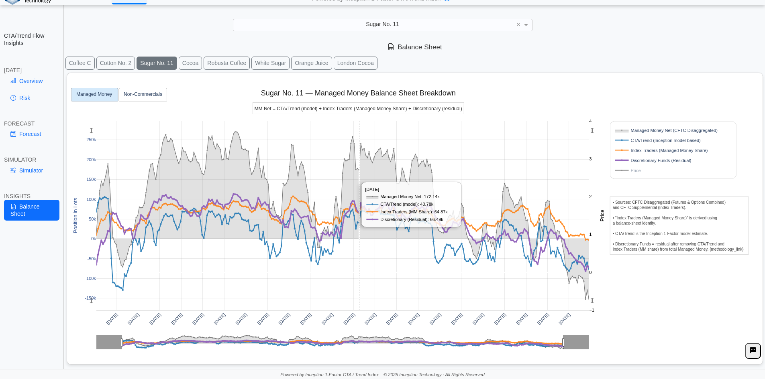
click at [359, 209] on rect at bounding box center [342, 215] width 493 height 189
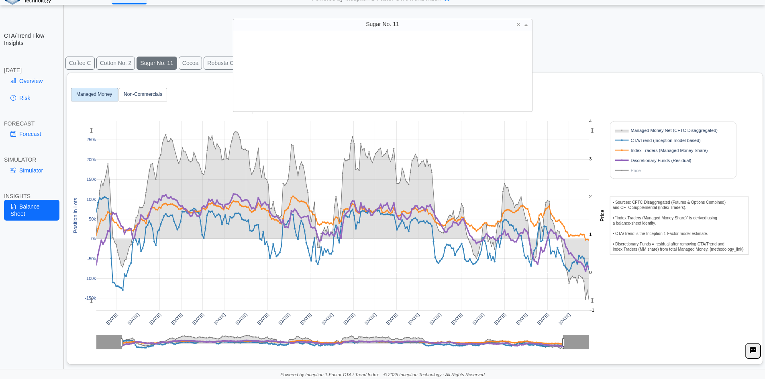
click at [318, 28] on div "Sugar No. 11" at bounding box center [382, 24] width 299 height 11
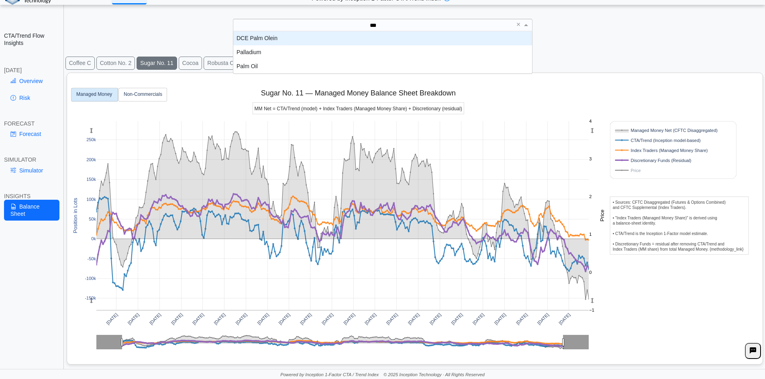
type input "****"
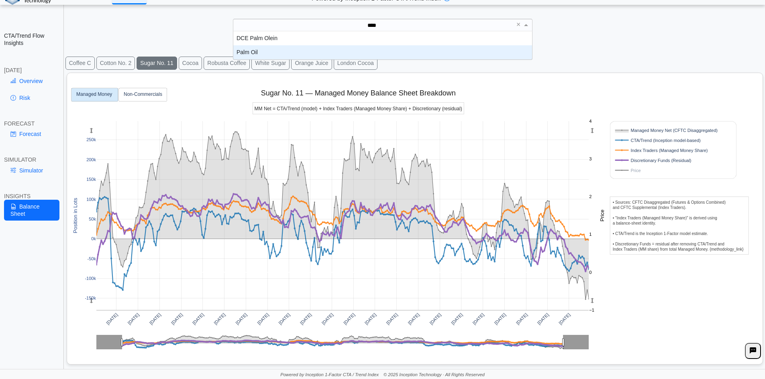
click at [266, 53] on div "Palm Oil" at bounding box center [382, 52] width 299 height 14
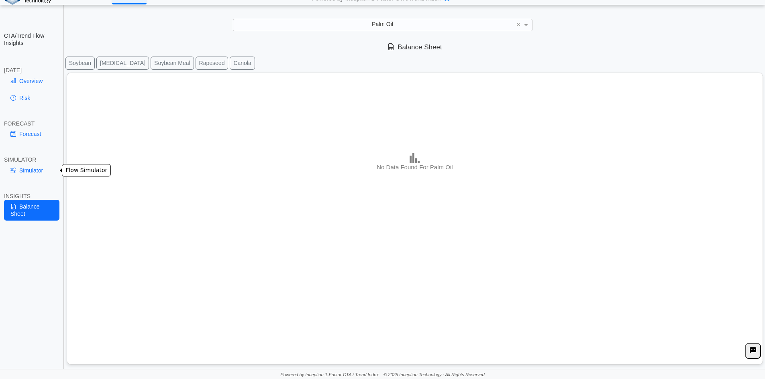
click at [35, 169] on link "Simulator" at bounding box center [31, 171] width 55 height 14
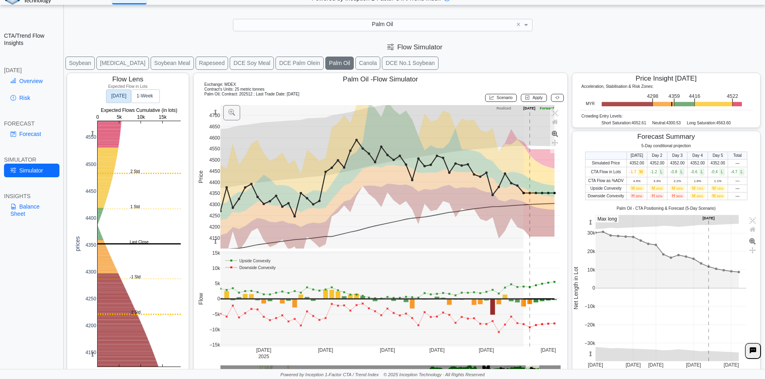
drag, startPoint x: 223, startPoint y: 84, endPoint x: 234, endPoint y: 84, distance: 10.8
click at [234, 84] on div "Exchange: MDEX Contract's Units: 25 metric tonnes" at bounding box center [380, 87] width 367 height 10
drag, startPoint x: 222, startPoint y: 84, endPoint x: 304, endPoint y: 95, distance: 82.2
click at [304, 95] on div "Exchange: MDEX Contract's Units: 25 metric tonnes Palm Oil ; Contract: 202512 ;…" at bounding box center [380, 93] width 367 height 22
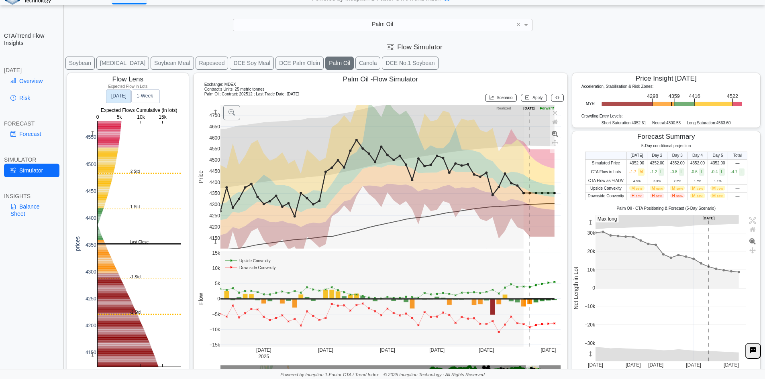
click at [304, 95] on div "Palm Oil ; Contract: 202512 ; Last Trade Date: [DATE] Scenario Apply" at bounding box center [380, 98] width 367 height 12
drag, startPoint x: 304, startPoint y: 95, endPoint x: 199, endPoint y: 82, distance: 105.6
click at [199, 82] on div "Palm Oil - Flow Simulator Exchange: MDEX Contract's Units: 25 metric tonnes Pal…" at bounding box center [380, 226] width 375 height 307
click at [217, 88] on span "Contract's Units: 25 metric tonnes" at bounding box center [234, 89] width 60 height 4
click at [411, 25] on div "Palm Oil" at bounding box center [382, 24] width 299 height 11
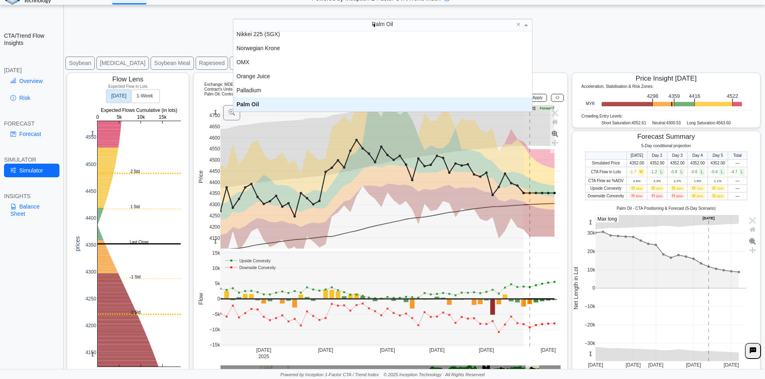
scroll to position [0, 0]
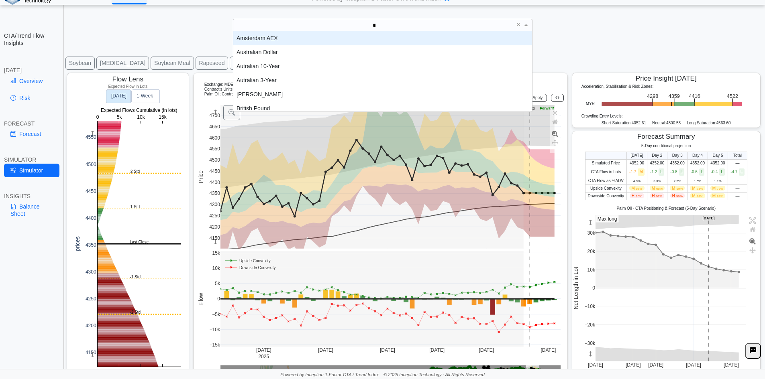
type input "***"
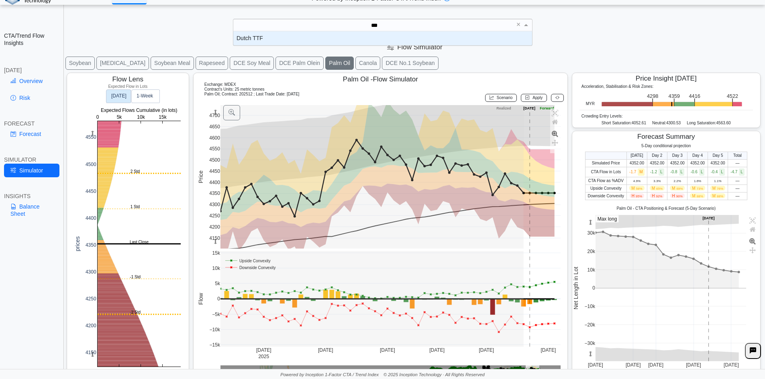
scroll to position [8, 293]
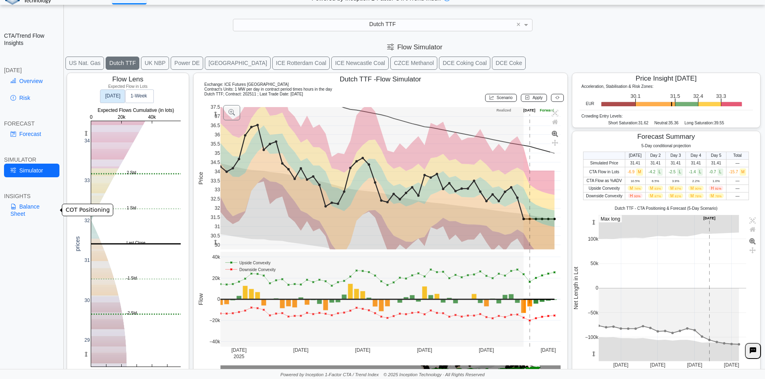
click at [31, 210] on link "Balance Sheet" at bounding box center [31, 210] width 55 height 21
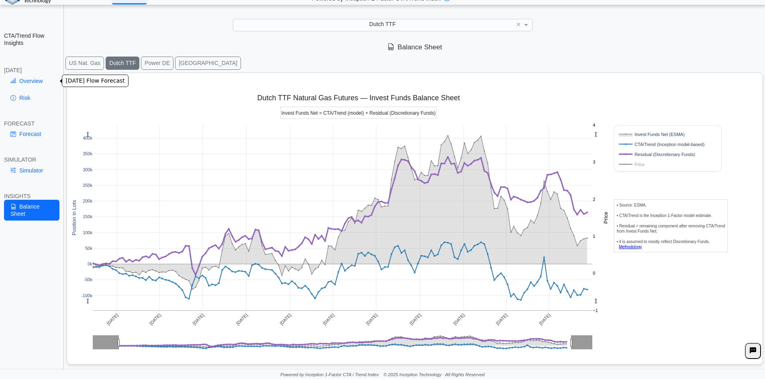
click at [24, 75] on link "Overview" at bounding box center [31, 81] width 55 height 14
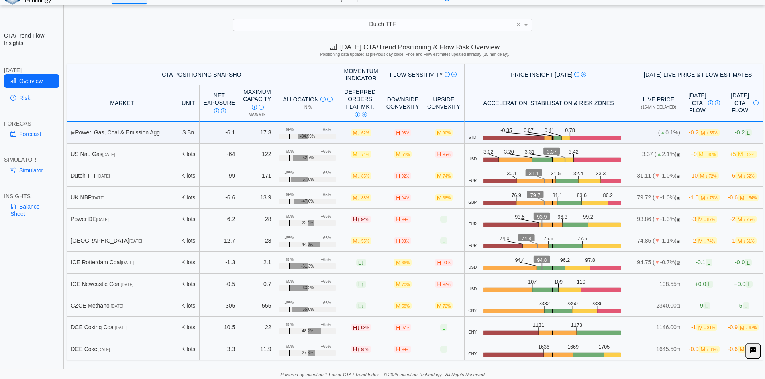
click at [31, 181] on div "CTA/Trend Flow Insights [DATE] Overview Risk FORECAST Forecast SIMULATOR Simula…" at bounding box center [32, 189] width 64 height 379
drag, startPoint x: 24, startPoint y: 101, endPoint x: 15, endPoint y: 101, distance: 9.2
click at [15, 101] on icon at bounding box center [13, 98] width 6 height 6
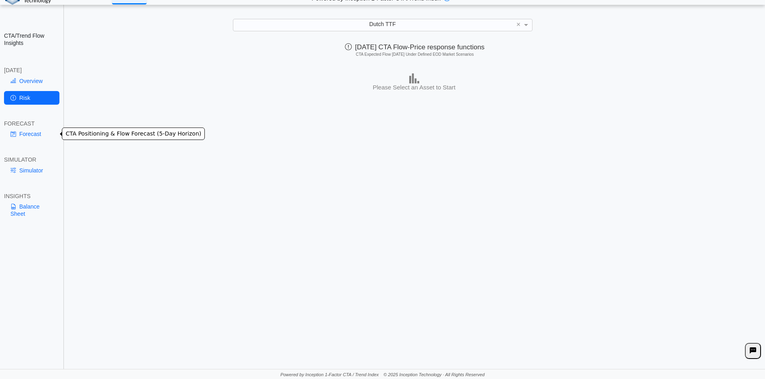
click at [26, 137] on link "Forecast" at bounding box center [31, 134] width 55 height 14
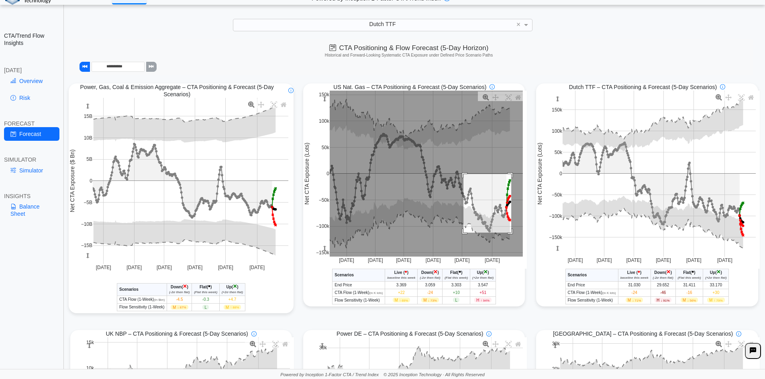
drag, startPoint x: 461, startPoint y: 175, endPoint x: 508, endPoint y: 234, distance: 75.6
click at [508, 234] on rect at bounding box center [426, 174] width 193 height 166
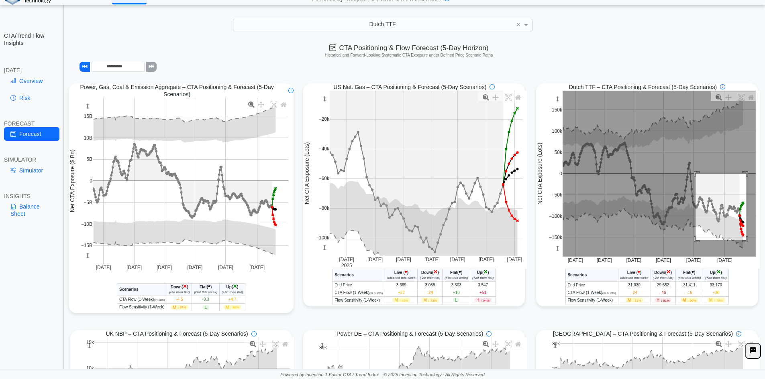
drag, startPoint x: 691, startPoint y: 174, endPoint x: 742, endPoint y: 241, distance: 84.0
click at [742, 241] on rect at bounding box center [658, 174] width 193 height 166
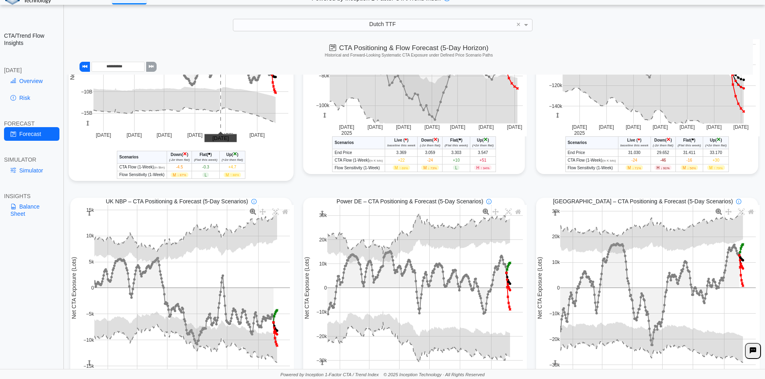
scroll to position [201, 0]
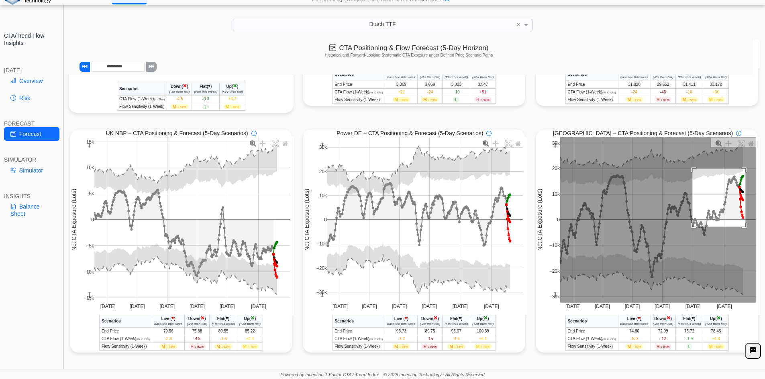
drag, startPoint x: 688, startPoint y: 170, endPoint x: 741, endPoint y: 228, distance: 78.5
click at [741, 228] on rect at bounding box center [658, 220] width 196 height 166
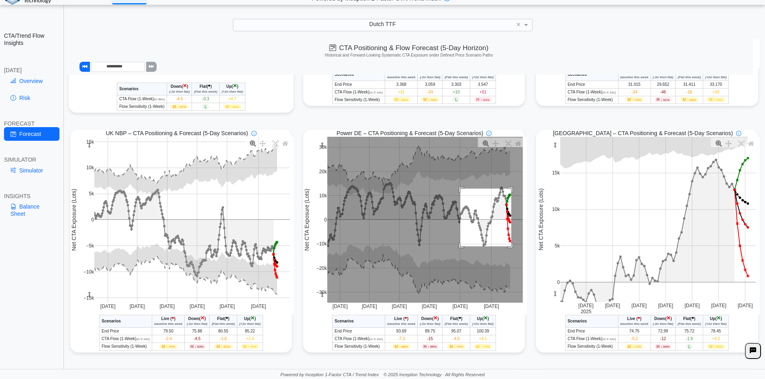
drag, startPoint x: 457, startPoint y: 190, endPoint x: 510, endPoint y: 250, distance: 79.7
click at [510, 249] on rect at bounding box center [425, 220] width 196 height 166
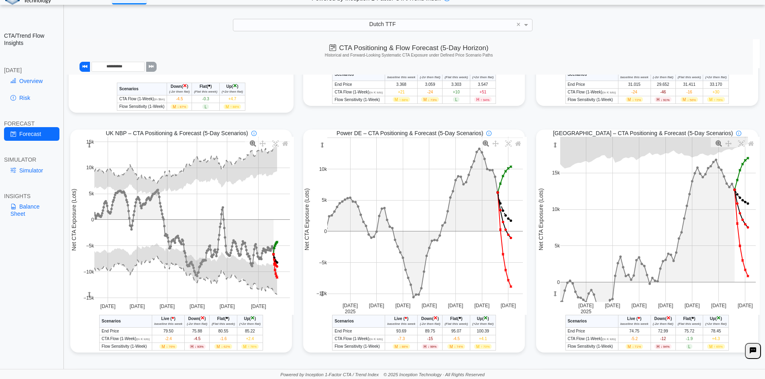
drag, startPoint x: 324, startPoint y: 155, endPoint x: 324, endPoint y: 161, distance: 6.0
click at [324, 161] on g at bounding box center [425, 220] width 212 height 182
drag, startPoint x: 316, startPoint y: 295, endPoint x: 318, endPoint y: 285, distance: 10.7
click at [319, 285] on g at bounding box center [425, 221] width 212 height 180
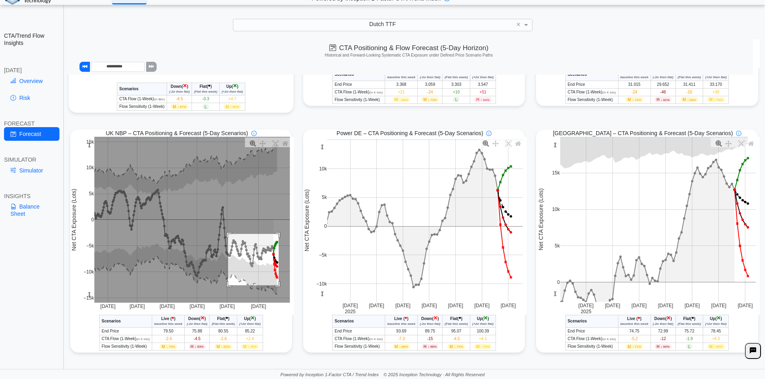
drag, startPoint x: 226, startPoint y: 236, endPoint x: 277, endPoint y: 287, distance: 72.1
click at [277, 287] on rect at bounding box center [192, 220] width 196 height 166
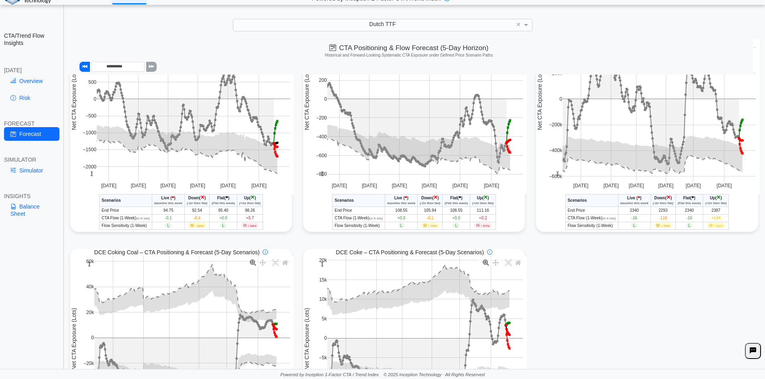
scroll to position [683, 0]
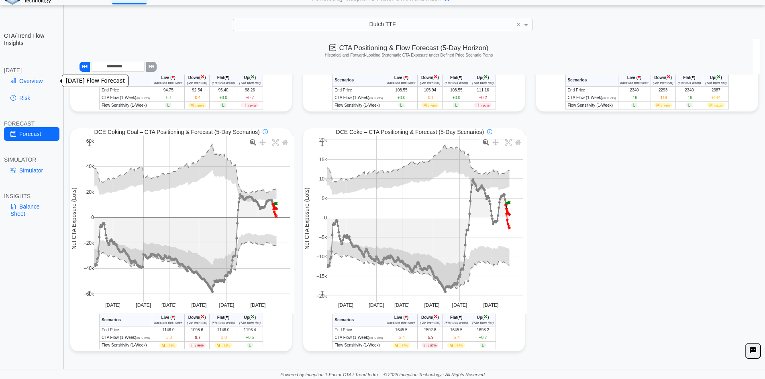
click at [20, 84] on link "Overview" at bounding box center [31, 81] width 55 height 14
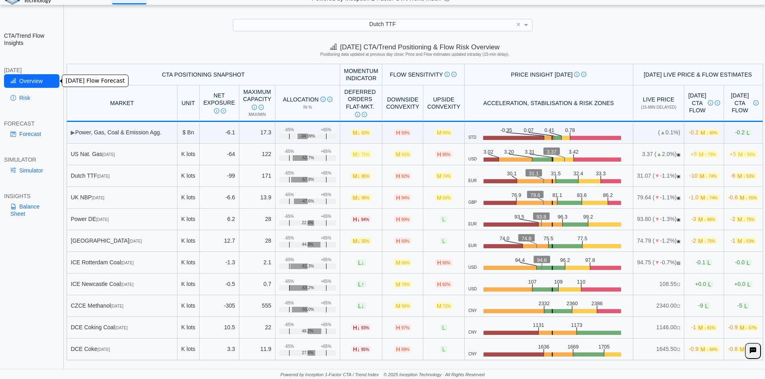
scroll to position [0, 0]
click at [26, 214] on link "Balance Sheet" at bounding box center [31, 210] width 55 height 21
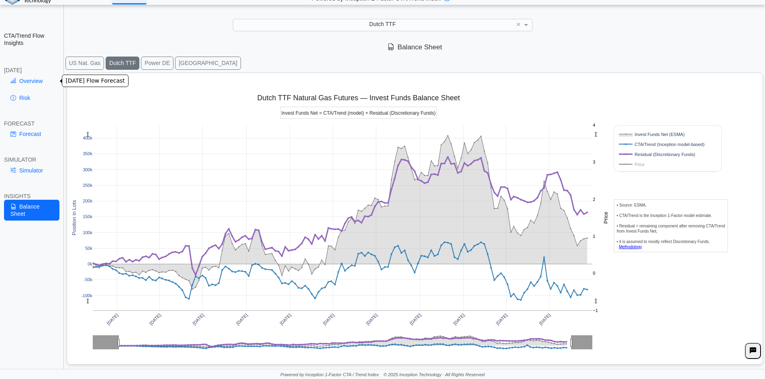
drag, startPoint x: 30, startPoint y: 77, endPoint x: 58, endPoint y: 92, distance: 32.3
click at [29, 77] on link "Overview" at bounding box center [31, 81] width 55 height 14
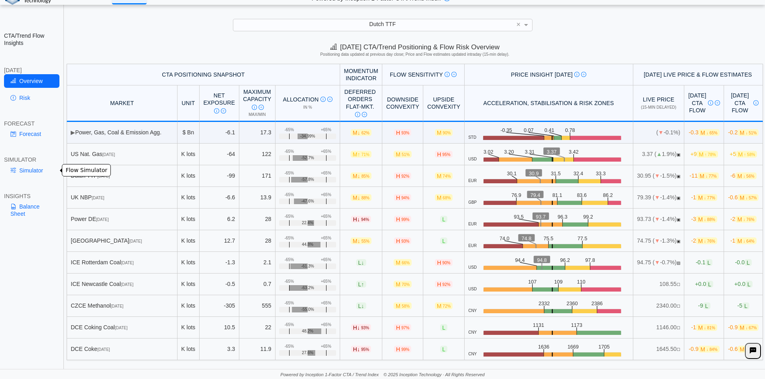
click at [34, 171] on link "Simulator" at bounding box center [31, 171] width 55 height 14
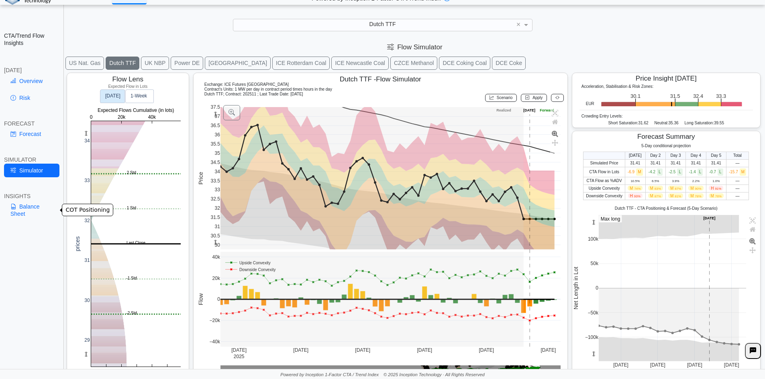
click at [31, 216] on link "Balance Sheet" at bounding box center [31, 210] width 55 height 21
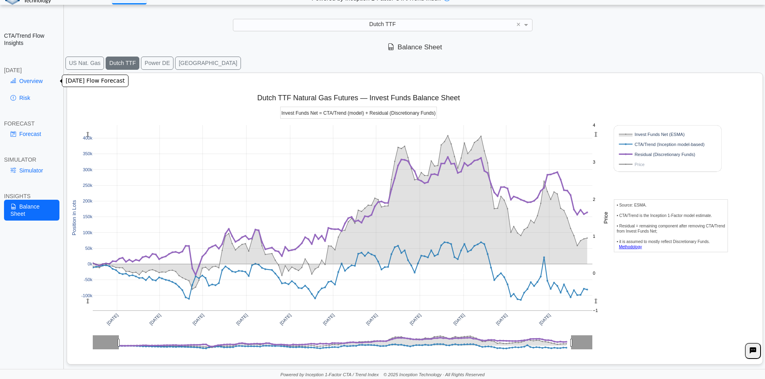
click at [33, 83] on link "Overview" at bounding box center [31, 81] width 55 height 14
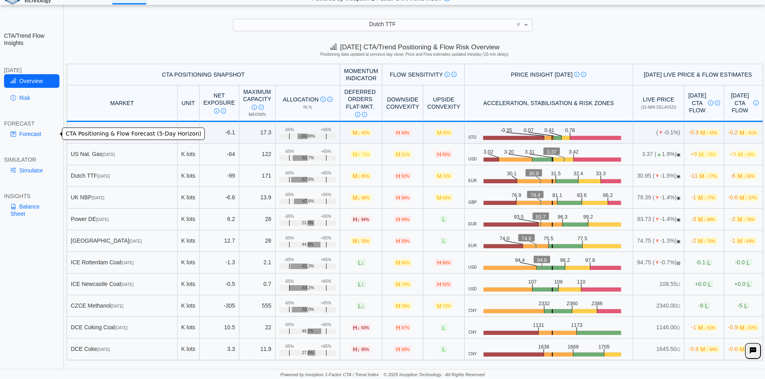
click at [33, 174] on link "Simulator" at bounding box center [31, 171] width 55 height 14
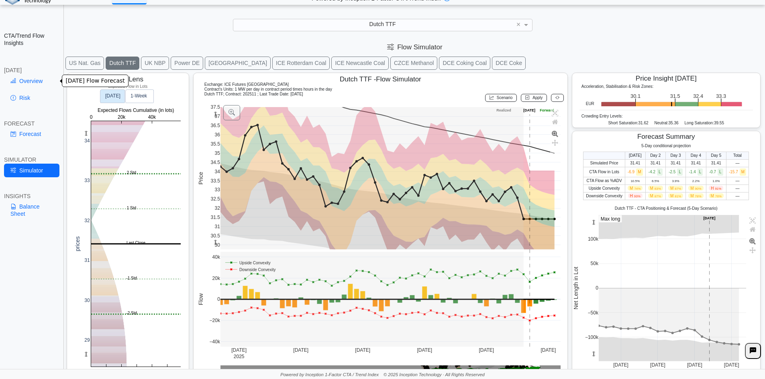
click at [30, 80] on link "Overview" at bounding box center [31, 81] width 55 height 14
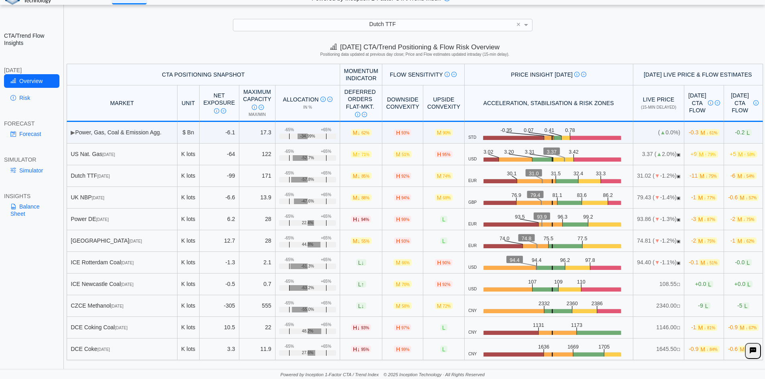
click at [18, 177] on link "Simulator" at bounding box center [31, 171] width 55 height 14
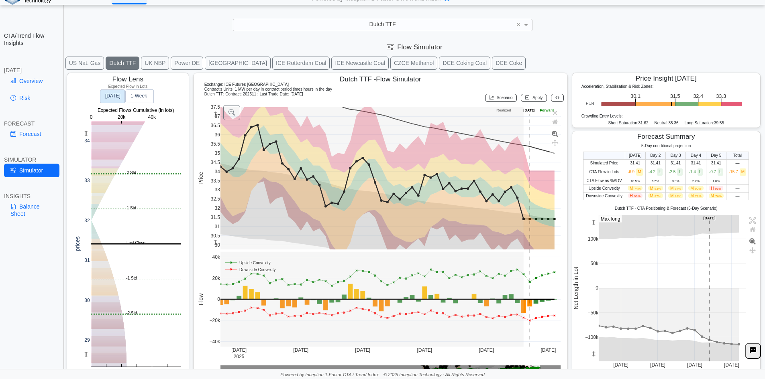
click at [205, 65] on button "[GEOGRAPHIC_DATA]" at bounding box center [238, 63] width 66 height 13
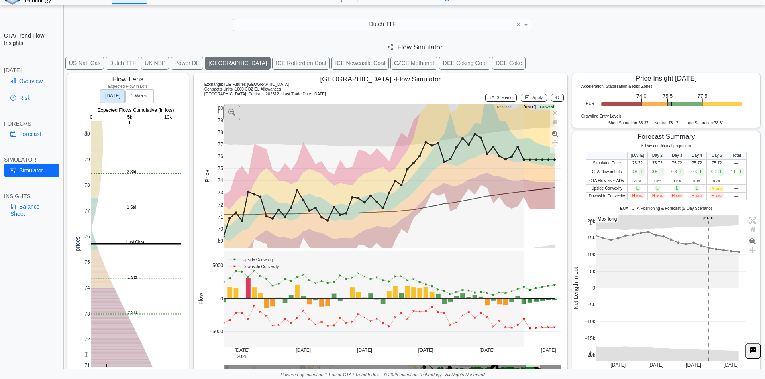
click at [217, 107] on rect at bounding box center [218, 111] width 6 height 14
click at [129, 279] on rect at bounding box center [136, 244] width 90 height 246
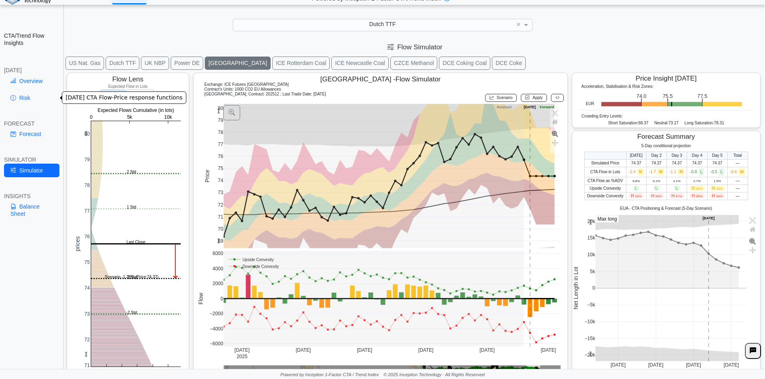
click at [29, 102] on link "Risk" at bounding box center [31, 98] width 55 height 14
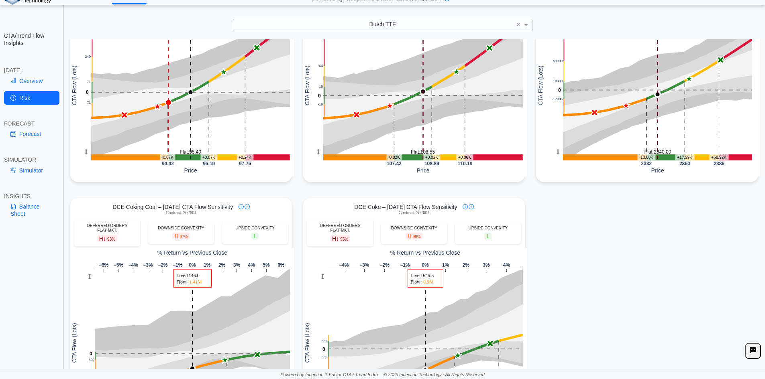
scroll to position [723, 0]
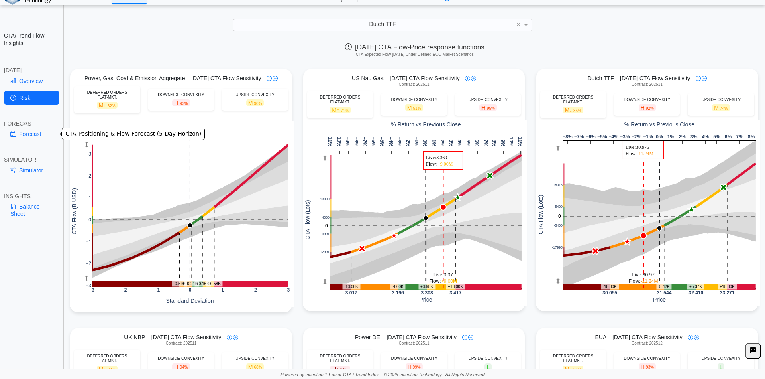
click at [22, 133] on link "Forecast" at bounding box center [31, 134] width 55 height 14
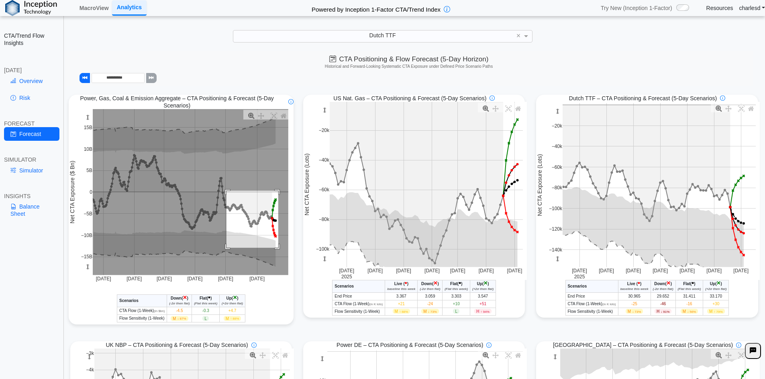
drag, startPoint x: 226, startPoint y: 192, endPoint x: 278, endPoint y: 249, distance: 77.0
click at [278, 249] on rect at bounding box center [191, 192] width 196 height 166
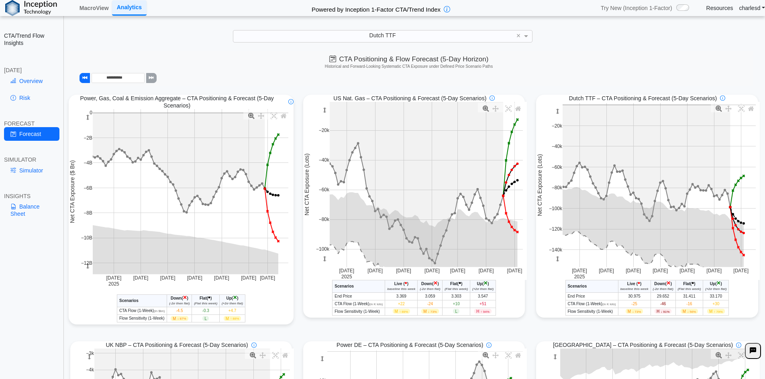
click at [660, 306] on span "-46" at bounding box center [663, 304] width 6 height 4
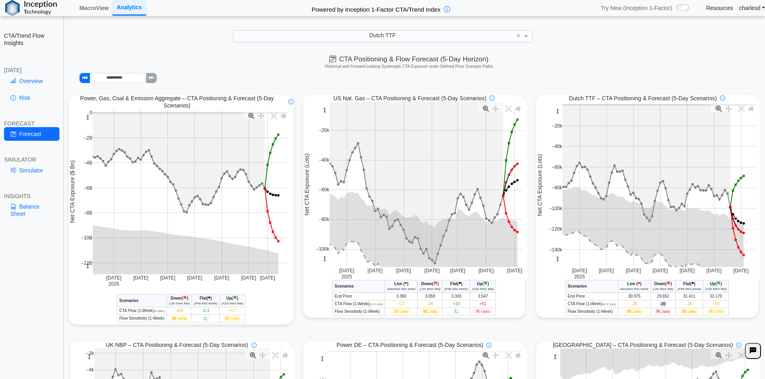
click at [660, 306] on span "-46" at bounding box center [663, 304] width 6 height 4
click at [654, 306] on td "-46" at bounding box center [662, 304] width 25 height 8
drag, startPoint x: 654, startPoint y: 306, endPoint x: 663, endPoint y: 306, distance: 8.8
click at [663, 306] on td "-46" at bounding box center [662, 304] width 25 height 8
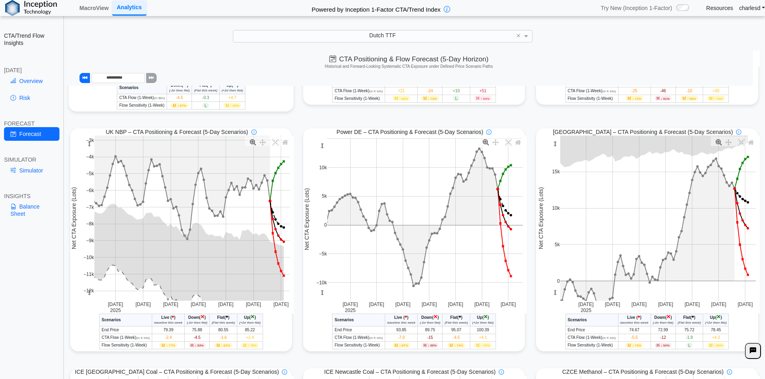
scroll to position [201, 0]
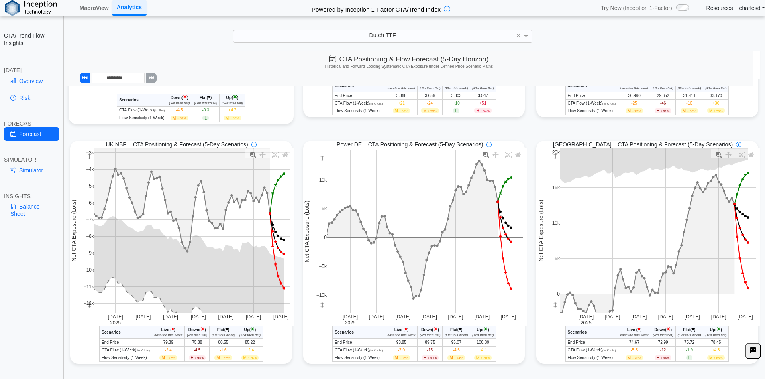
drag, startPoint x: 552, startPoint y: 159, endPoint x: 552, endPoint y: 163, distance: 4.5
click at [552, 163] on rect at bounding box center [555, 156] width 6 height 16
click at [43, 173] on link "Simulator" at bounding box center [31, 171] width 55 height 14
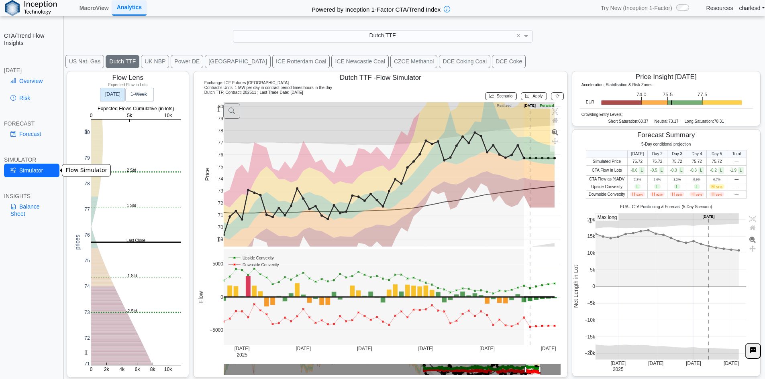
scroll to position [13, 0]
click at [205, 59] on button "[GEOGRAPHIC_DATA]" at bounding box center [238, 61] width 66 height 13
click at [205, 61] on button "[GEOGRAPHIC_DATA]" at bounding box center [238, 61] width 66 height 13
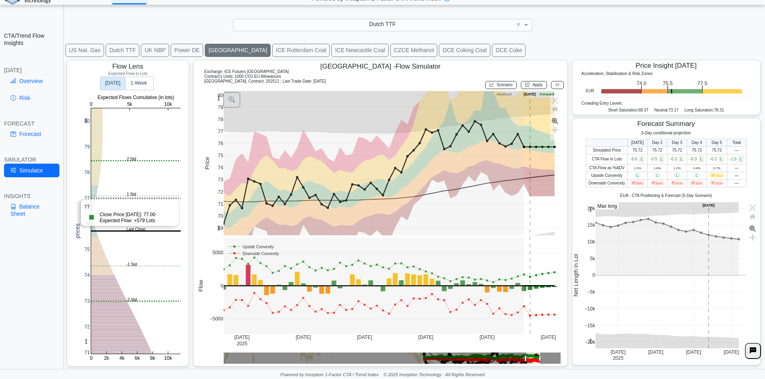
click at [114, 197] on rect at bounding box center [136, 231] width 90 height 246
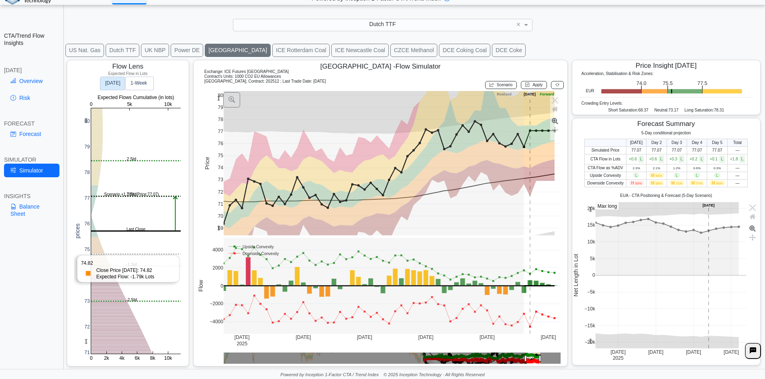
click at [116, 255] on rect at bounding box center [136, 231] width 90 height 246
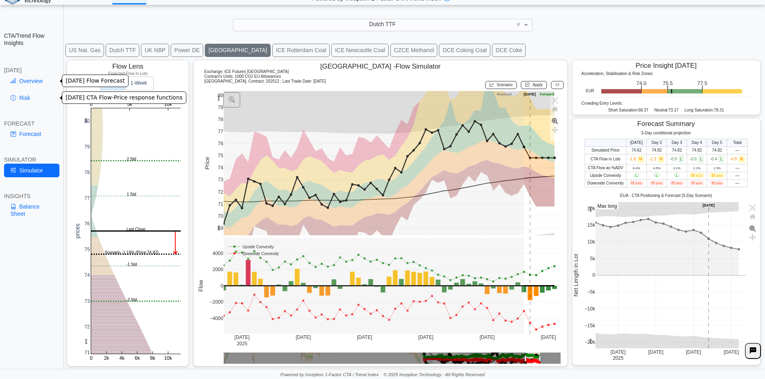
click at [32, 85] on link "Overview" at bounding box center [31, 81] width 55 height 14
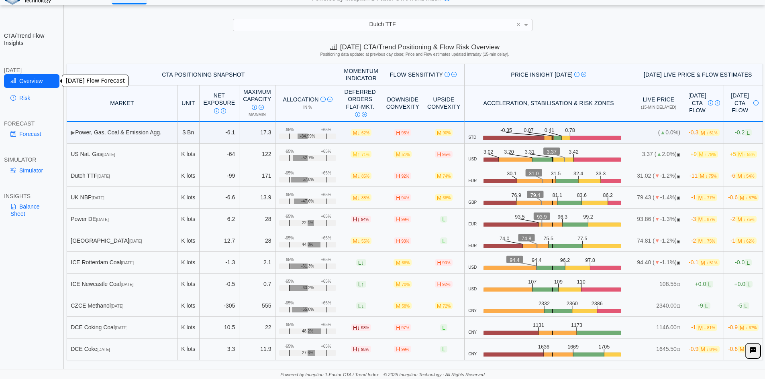
scroll to position [0, 0]
click at [22, 99] on link "Risk" at bounding box center [31, 98] width 55 height 14
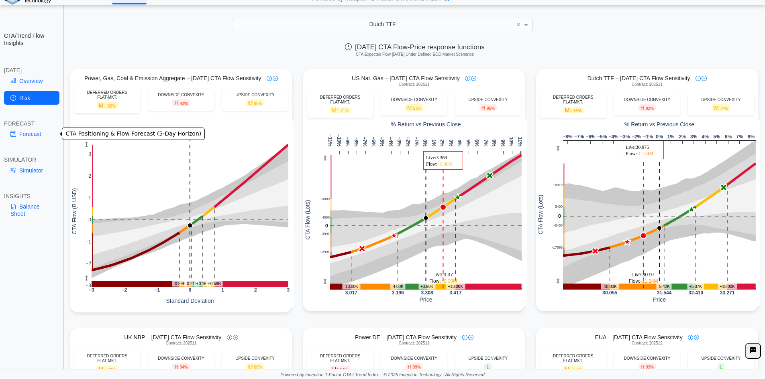
click at [24, 139] on link "Forecast" at bounding box center [31, 134] width 55 height 14
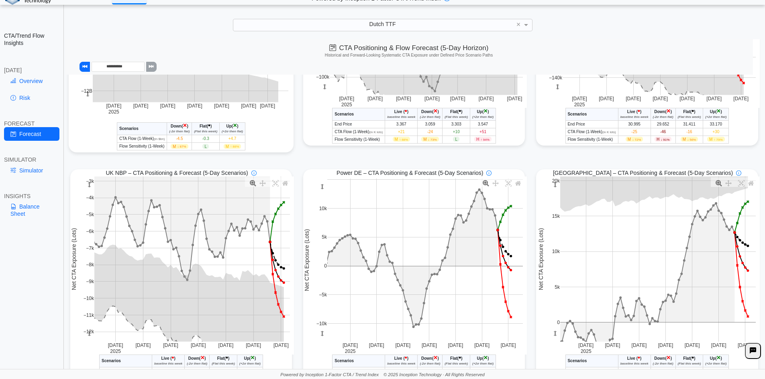
scroll to position [241, 0]
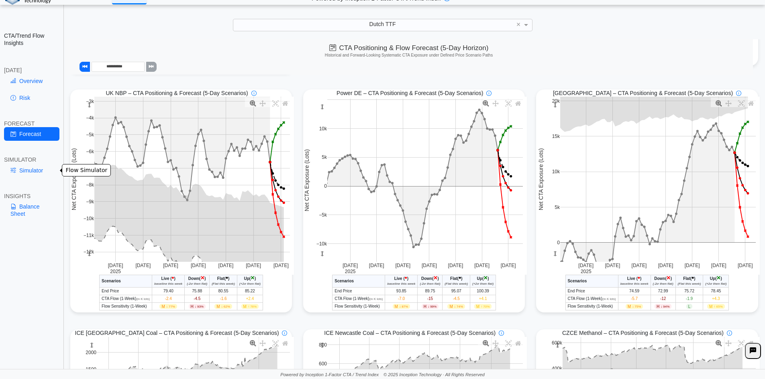
click at [38, 169] on link "Simulator" at bounding box center [31, 171] width 55 height 14
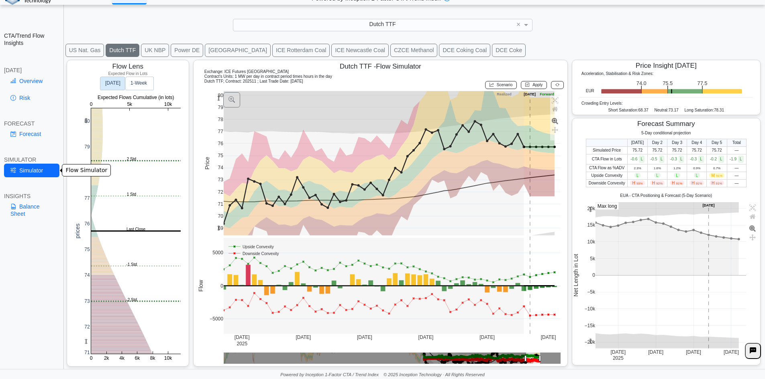
scroll to position [13, 0]
click at [320, 25] on div "Dutch TTF" at bounding box center [382, 24] width 299 height 11
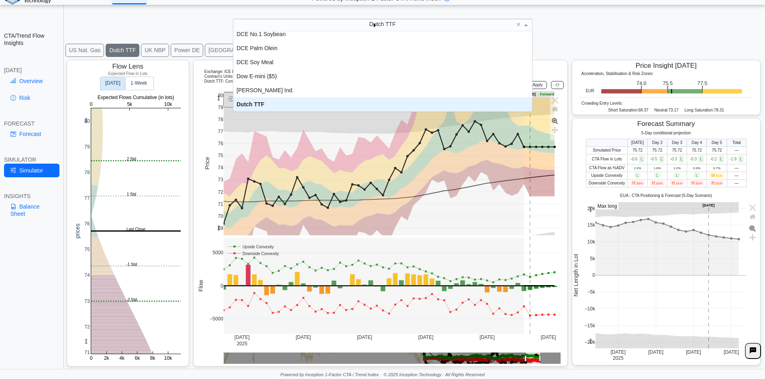
scroll to position [0, 0]
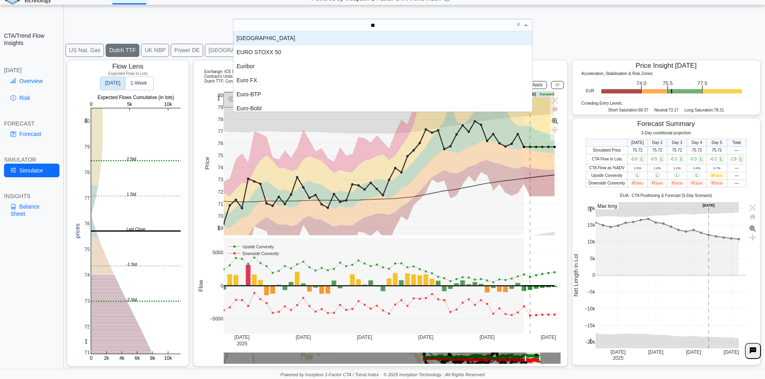
type input "***"
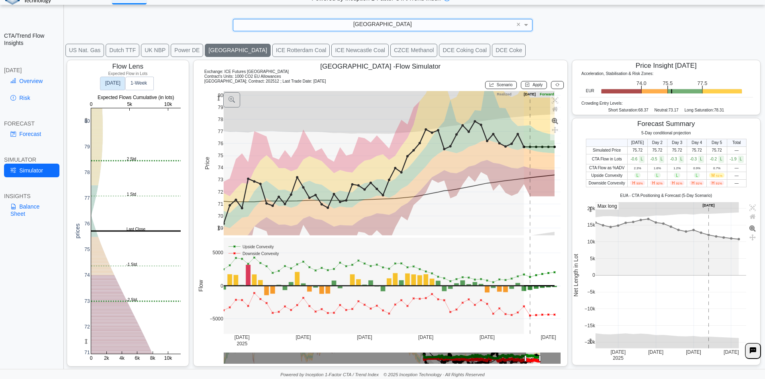
click at [30, 136] on link "Forecast" at bounding box center [31, 134] width 55 height 14
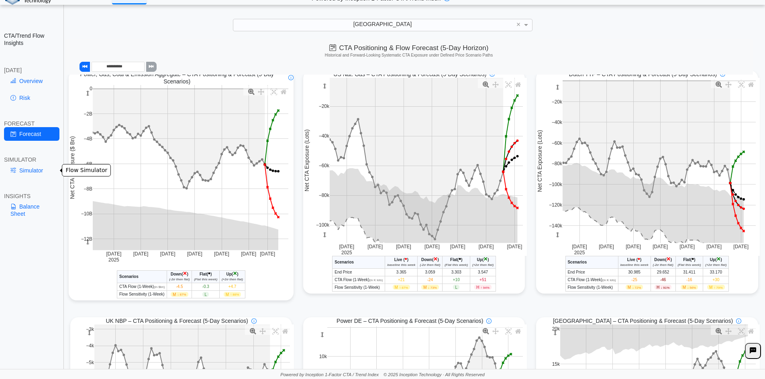
click at [28, 173] on link "Simulator" at bounding box center [31, 171] width 55 height 14
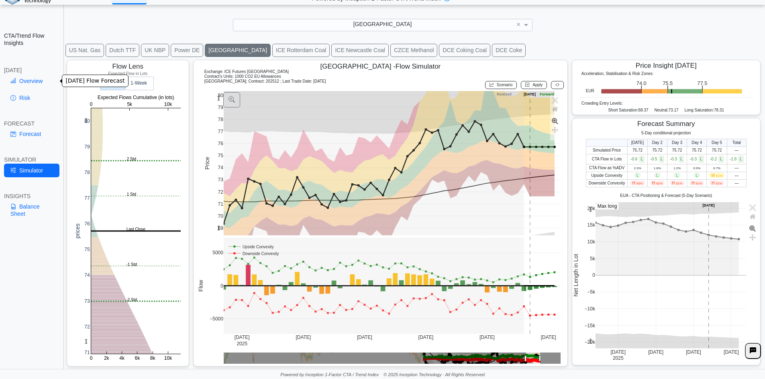
click at [37, 77] on link "Overview" at bounding box center [31, 81] width 55 height 14
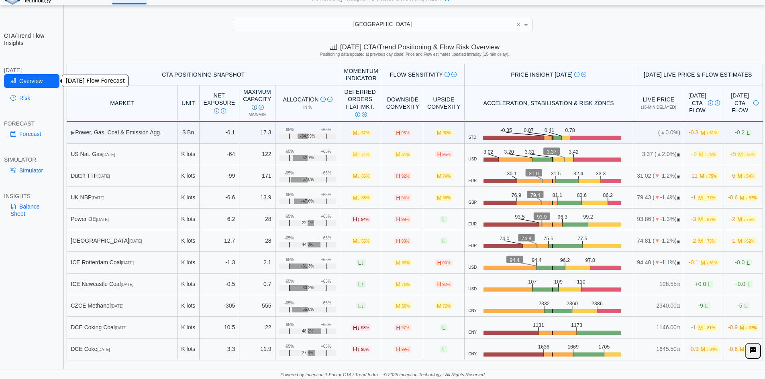
scroll to position [0, 0]
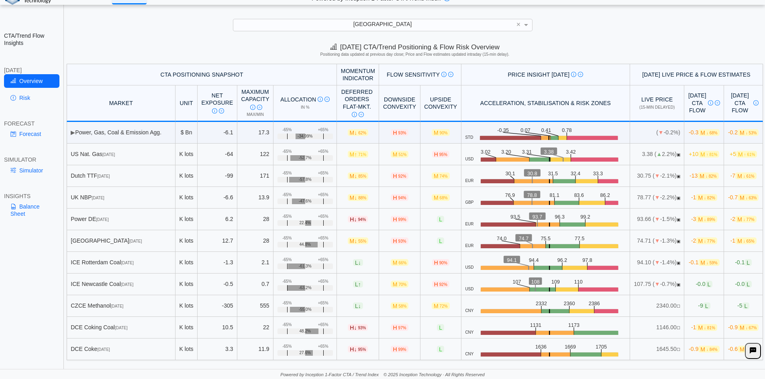
click at [481, 14] on div "**********" at bounding box center [382, 184] width 765 height 391
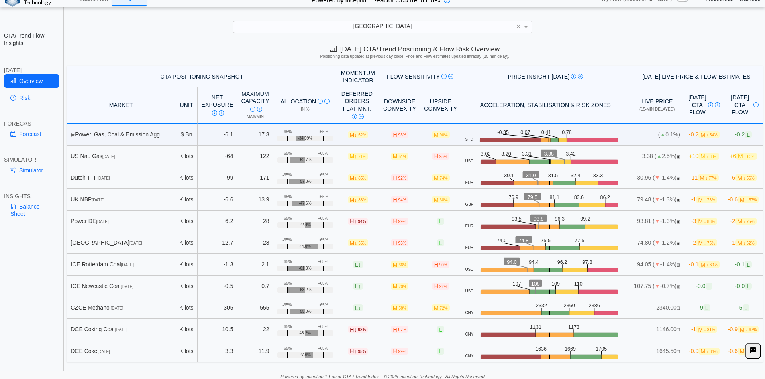
scroll to position [11, 0]
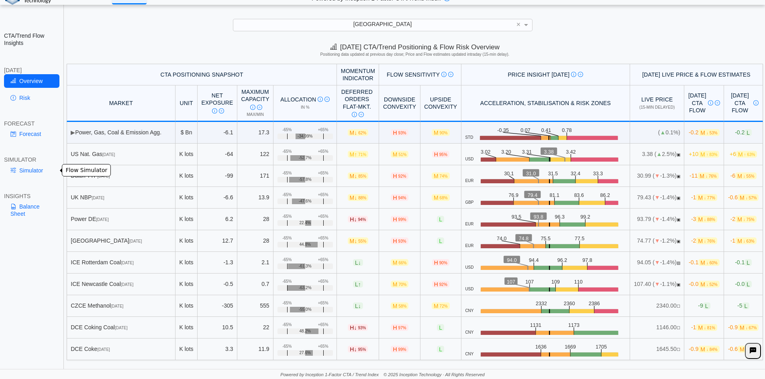
click at [21, 169] on link "Simulator" at bounding box center [31, 171] width 55 height 14
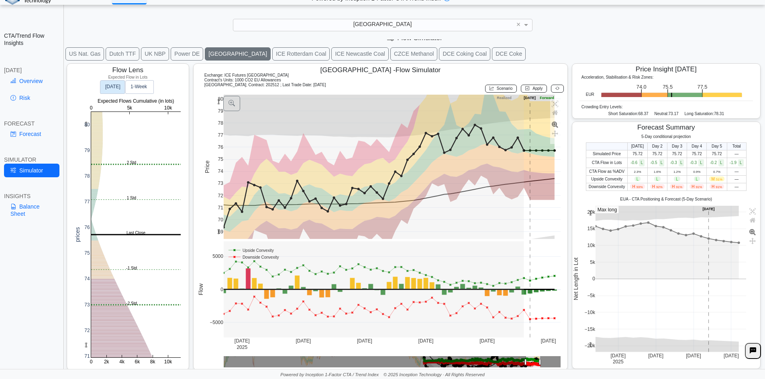
scroll to position [13, 0]
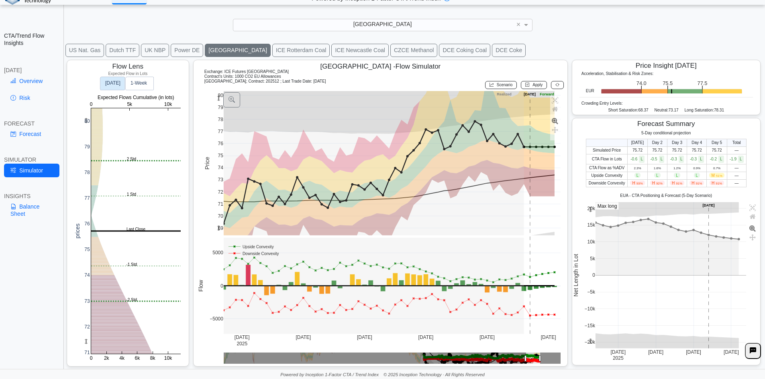
click at [116, 216] on rect at bounding box center [136, 231] width 90 height 246
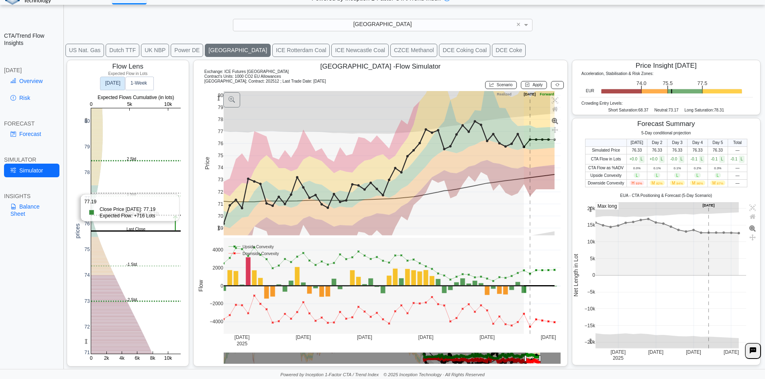
click at [116, 194] on rect at bounding box center [136, 231] width 90 height 246
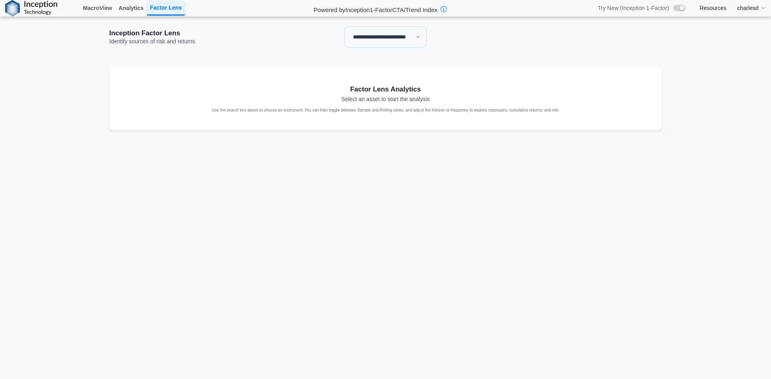
click at [383, 45] on select "**********" at bounding box center [385, 37] width 83 height 22
click at [373, 31] on select "**********" at bounding box center [385, 37] width 83 height 22
click at [344, 26] on select "**********" at bounding box center [385, 37] width 83 height 22
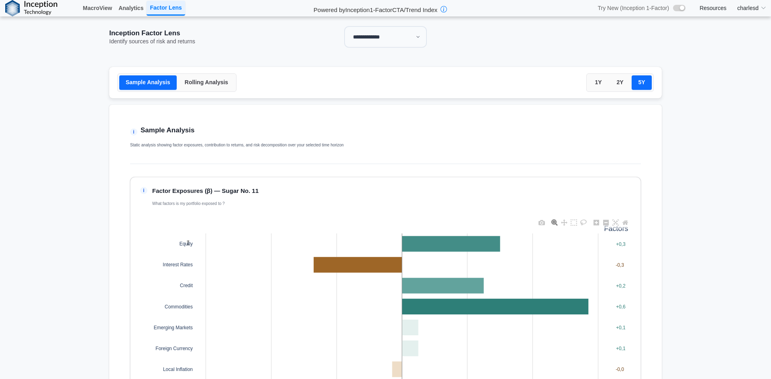
click at [196, 86] on button "Rolling Analysis" at bounding box center [206, 82] width 56 height 14
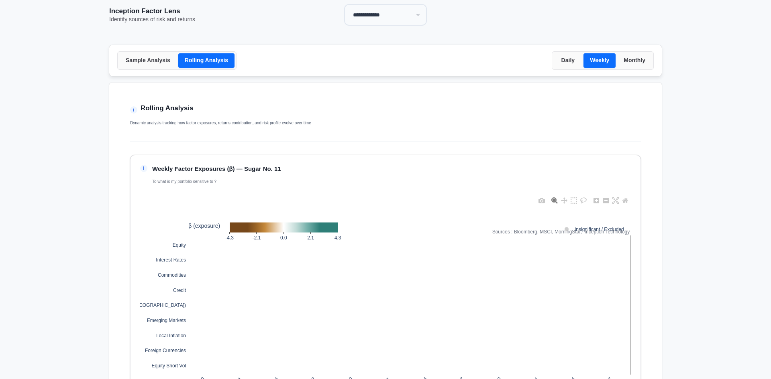
scroll to position [80, 0]
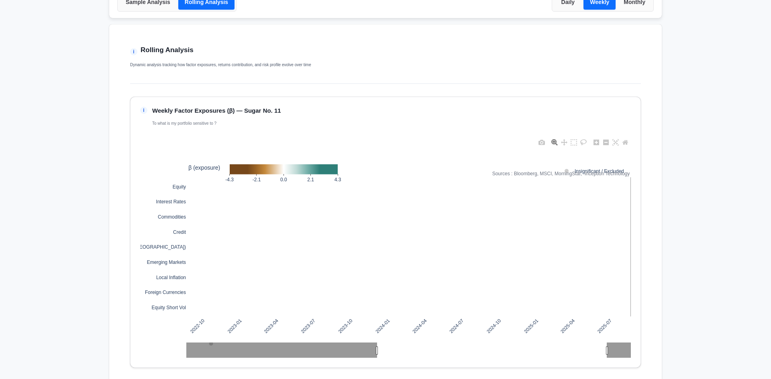
click at [560, 8] on button "Daily" at bounding box center [568, 2] width 28 height 14
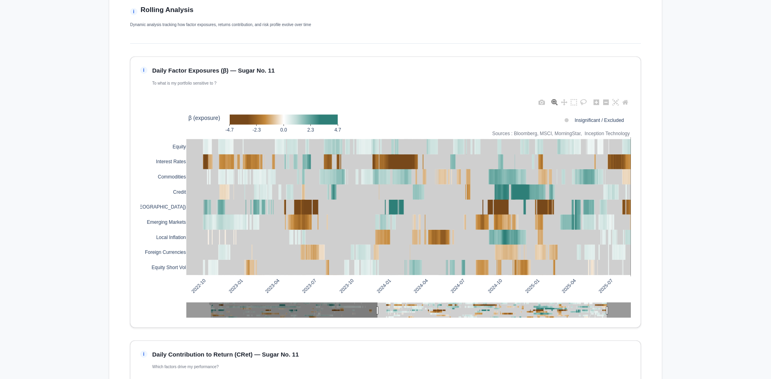
scroll to position [0, 0]
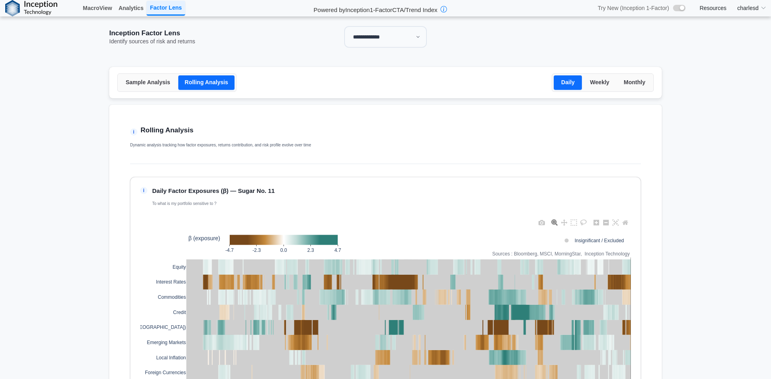
click at [384, 42] on select "**********" at bounding box center [385, 37] width 83 height 22
click at [360, 32] on select "**********" at bounding box center [385, 37] width 83 height 22
click at [363, 35] on select "**********" at bounding box center [385, 37] width 83 height 22
click at [344, 26] on select "**********" at bounding box center [385, 37] width 83 height 22
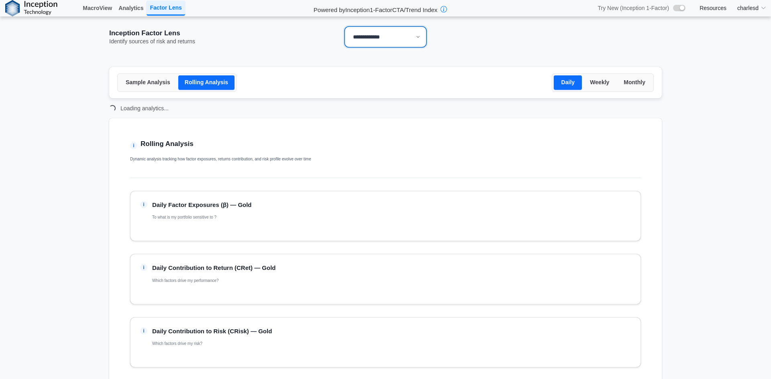
click at [363, 35] on select "**********" at bounding box center [385, 37] width 83 height 22
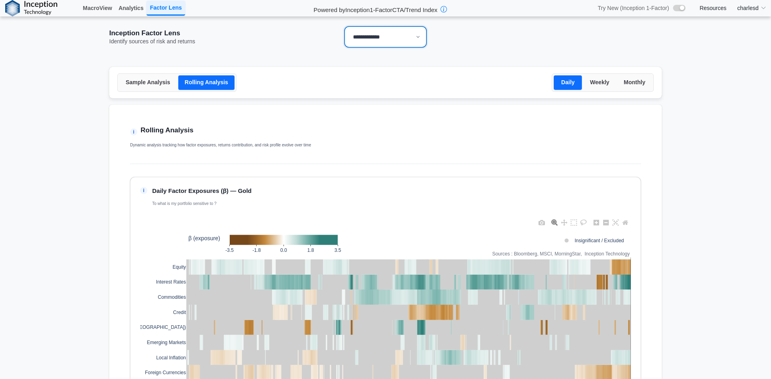
click at [379, 40] on select "**********" at bounding box center [385, 37] width 83 height 22
select select "**"
click at [344, 26] on select "**********" at bounding box center [385, 37] width 83 height 22
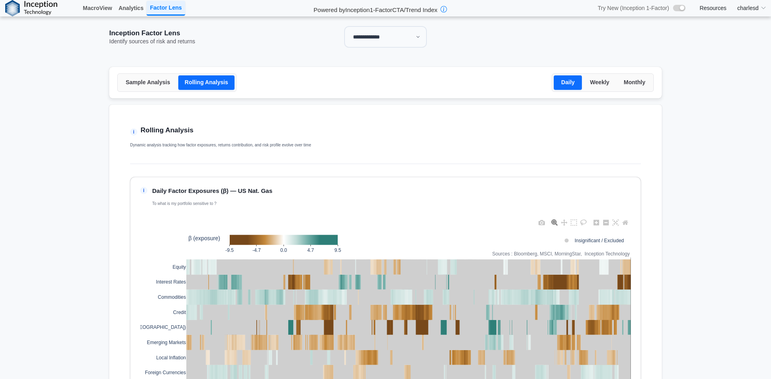
scroll to position [40, 0]
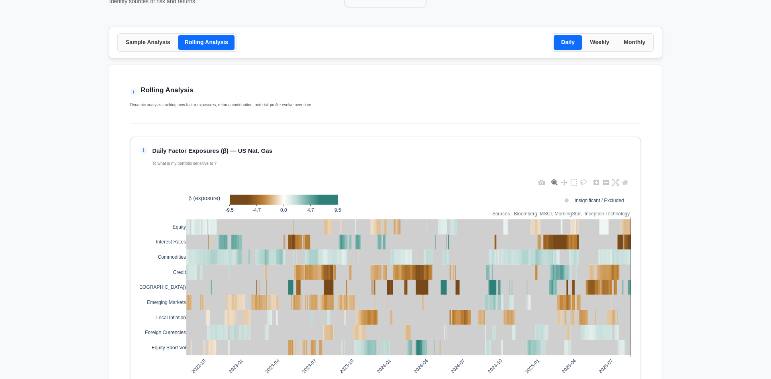
click at [628, 43] on button "Monthly" at bounding box center [634, 42] width 35 height 14
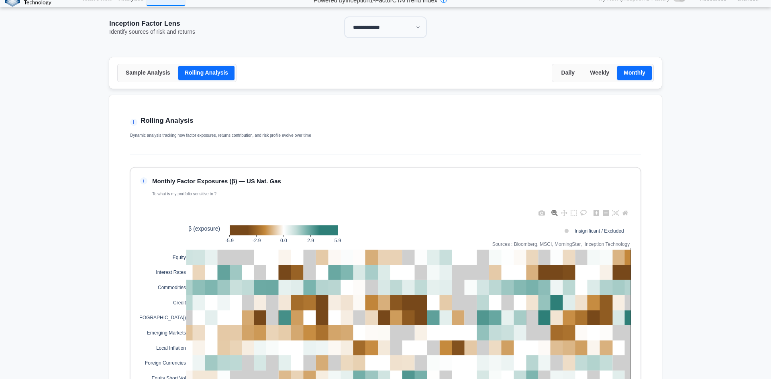
scroll to position [0, 0]
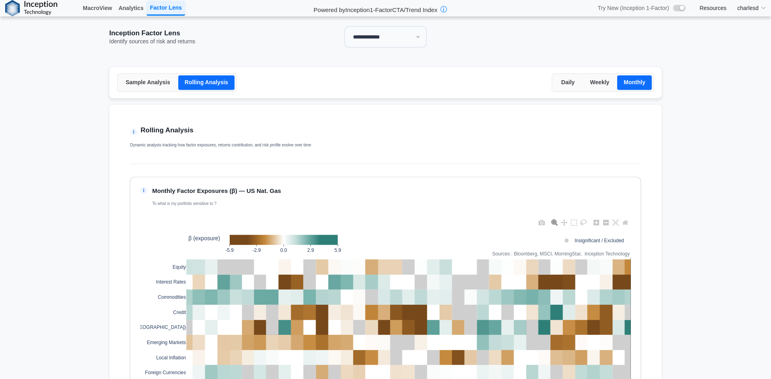
click at [594, 84] on button "Weekly" at bounding box center [599, 82] width 32 height 14
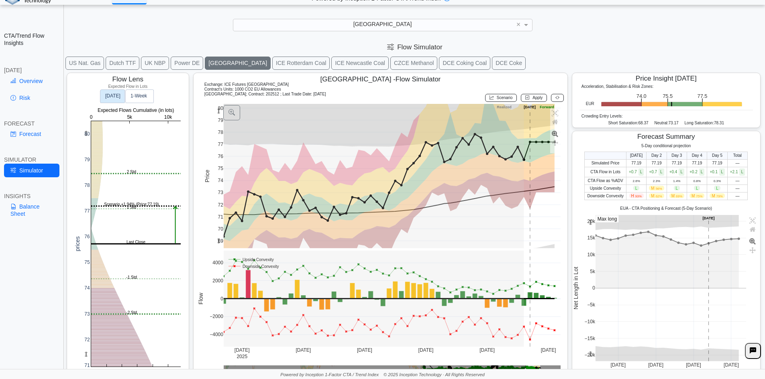
scroll to position [13, 0]
